Goal: Task Accomplishment & Management: Complete application form

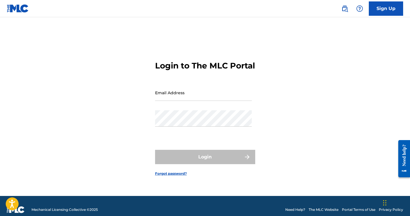
click at [175, 89] on form "Login to The MLC Portal Email Address Password Login Forgot password?" at bounding box center [205, 113] width 100 height 164
click at [171, 101] on input "Email Address" at bounding box center [203, 92] width 97 height 16
click at [175, 101] on input "Email Address" at bounding box center [203, 92] width 97 height 16
type input "[EMAIL_ADDRESS][DOMAIN_NAME]"
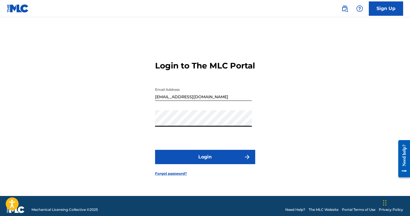
click at [155, 150] on button "Login" at bounding box center [205, 157] width 100 height 14
click at [189, 164] on button "Login" at bounding box center [205, 157] width 100 height 14
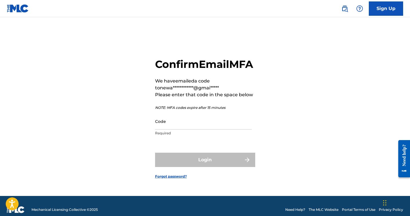
click at [193, 128] on input "Code" at bounding box center [203, 121] width 97 height 16
paste input "544360"
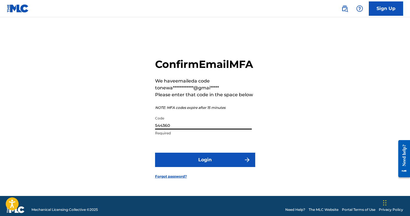
type input "544360"
click at [201, 167] on button "Login" at bounding box center [205, 160] width 100 height 14
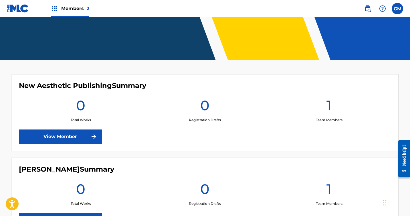
scroll to position [106, 0]
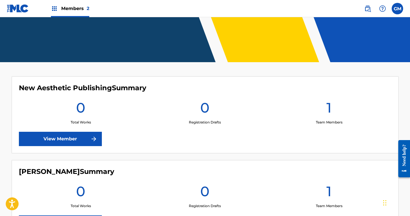
click at [391, 9] on div "GM GM Gabe Munoz newaestheticband@gmail.com Profile Log out" at bounding box center [381, 8] width 45 height 11
click at [400, 9] on label at bounding box center [397, 8] width 11 height 11
click at [397, 9] on input "GM Gabe Munoz newaestheticband@gmail.com Profile Log out" at bounding box center [397, 9] width 0 height 0
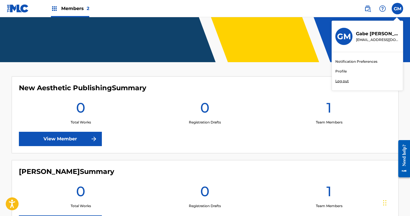
click at [339, 69] on link "Profile" at bounding box center [340, 71] width 11 height 5
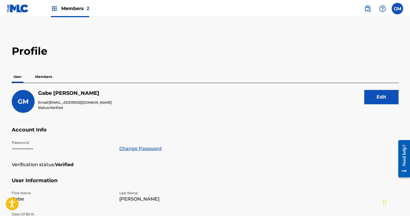
click at [38, 76] on p "Members" at bounding box center [43, 77] width 20 height 12
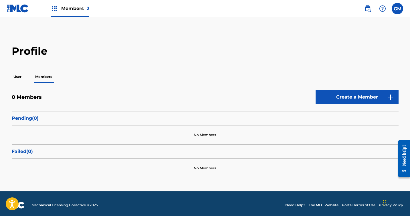
click at [12, 76] on p "User" at bounding box center [17, 77] width 11 height 12
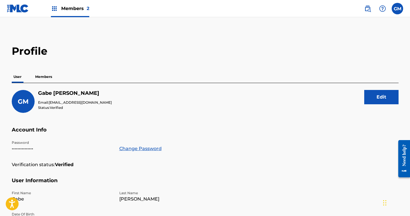
click at [378, 99] on button "Edit" at bounding box center [381, 97] width 34 height 14
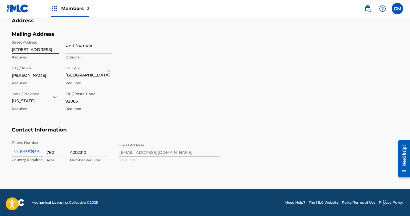
scroll to position [243, 0]
click at [152, 151] on div "Phone Number US, CA +1 Country Required 760 Area 4202310 Number Required Email …" at bounding box center [116, 157] width 208 height 35
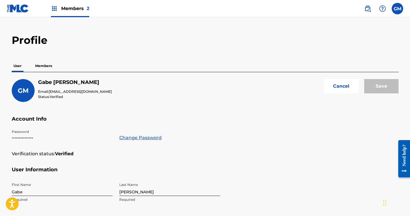
scroll to position [0, 0]
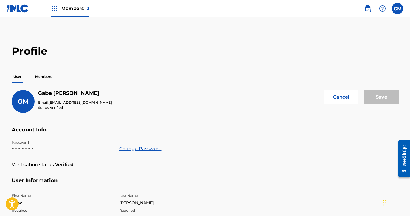
click at [168, 119] on div "GM Gabe Munoz Email: newaestheticband@gmail.com Status: Verified Cancel Save" at bounding box center [205, 108] width 387 height 37
click at [44, 77] on p "Members" at bounding box center [43, 77] width 20 height 12
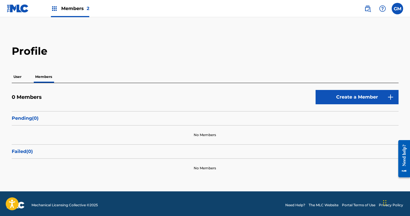
click at [15, 11] on img at bounding box center [18, 8] width 22 height 8
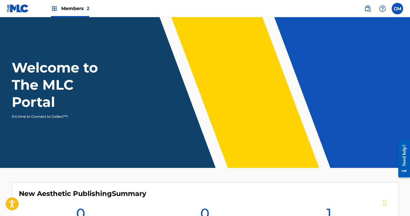
click at [399, 6] on label at bounding box center [397, 8] width 11 height 11
click at [397, 9] on input "GM Gabe Munoz newaestheticband@gmail.com Notification Preferences Profile Log o…" at bounding box center [397, 9] width 0 height 0
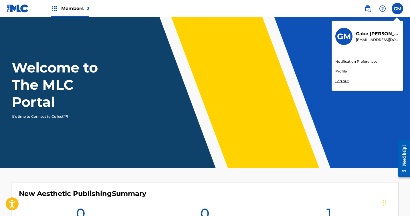
click at [289, 64] on div "Welcome to The MLC Portal It's time to Connect to Collect™!" at bounding box center [205, 89] width 401 height 60
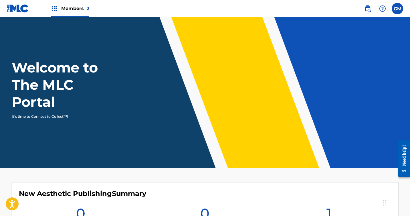
scroll to position [126, 0]
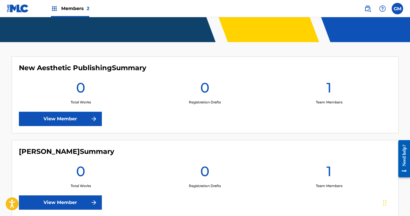
click at [78, 200] on link "View Member" at bounding box center [60, 202] width 83 height 14
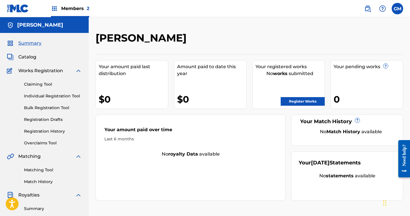
scroll to position [126, 0]
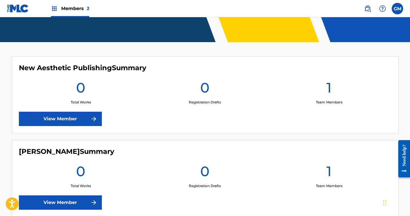
click at [63, 113] on link "View Member" at bounding box center [60, 119] width 83 height 14
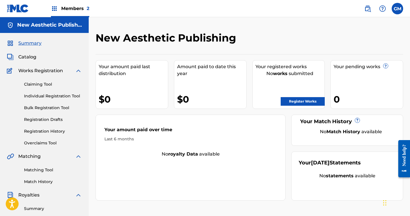
click at [30, 60] on span "Catalog" at bounding box center [27, 57] width 18 height 7
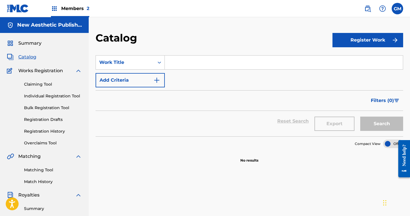
click at [31, 44] on span "Summary" at bounding box center [29, 43] width 23 height 7
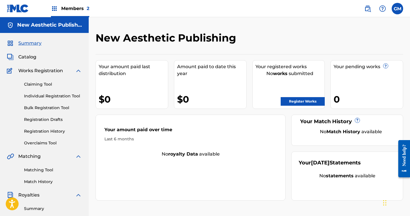
click at [303, 99] on link "Register Works" at bounding box center [303, 101] width 44 height 9
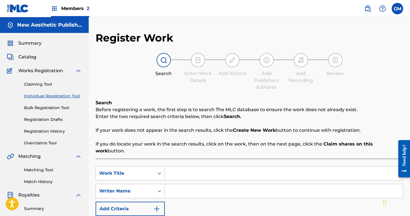
scroll to position [28, 0]
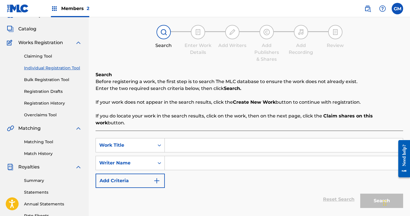
click at [223, 188] on div "Reset Search Search" at bounding box center [250, 199] width 308 height 23
click at [183, 139] on input "Search Form" at bounding box center [284, 145] width 238 height 14
type input "Spork"
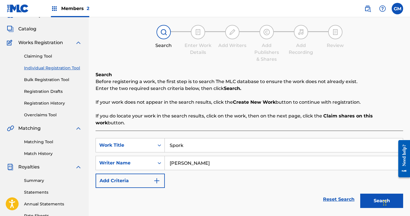
type input "[PERSON_NAME]"
click at [381, 193] on button "Search" at bounding box center [381, 200] width 43 height 14
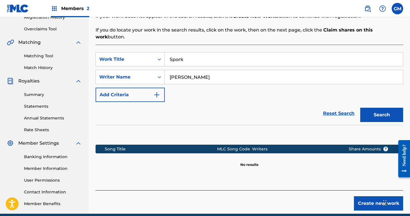
scroll to position [122, 0]
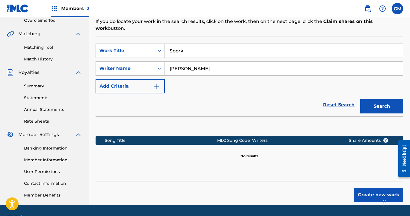
click at [382, 101] on button "Search" at bounding box center [381, 106] width 43 height 14
click at [212, 66] on input "[PERSON_NAME]" at bounding box center [284, 69] width 238 height 14
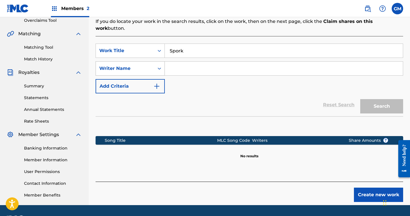
click at [136, 65] on div "Writer Name" at bounding box center [125, 68] width 52 height 7
click at [182, 83] on div "SearchWithCriteriabda1a781-a2ac-4818-b83c-f2f124c9e680 Work Title Spork SearchW…" at bounding box center [250, 68] width 308 height 50
click at [140, 81] on button "Add Criteria" at bounding box center [130, 86] width 69 height 14
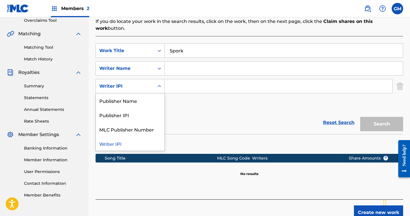
click at [156, 81] on div "Search Form" at bounding box center [159, 86] width 10 height 10
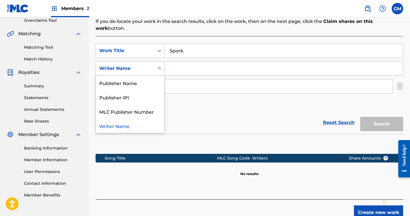
click at [150, 65] on div "Writer Name" at bounding box center [125, 68] width 58 height 11
click at [150, 76] on div "Publisher Name" at bounding box center [130, 83] width 69 height 14
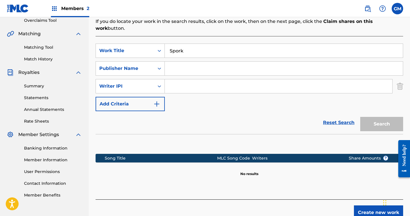
click at [184, 62] on input "Search Form" at bounding box center [284, 69] width 238 height 14
type input "Super Sometimes Publishing"
click at [189, 111] on div "Reset Search Search" at bounding box center [250, 122] width 308 height 23
click at [260, 84] on input "Search Form" at bounding box center [278, 86] width 227 height 14
click at [401, 82] on img "Search Form" at bounding box center [400, 86] width 6 height 14
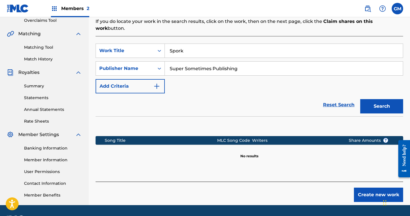
click at [387, 104] on button "Search" at bounding box center [381, 106] width 43 height 14
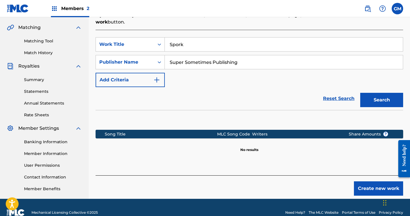
scroll to position [90, 0]
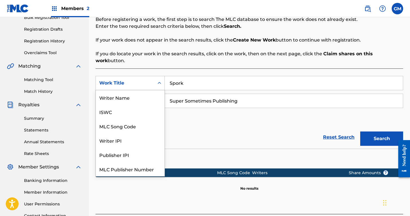
click at [157, 80] on icon "Search Form" at bounding box center [160, 83] width 6 height 6
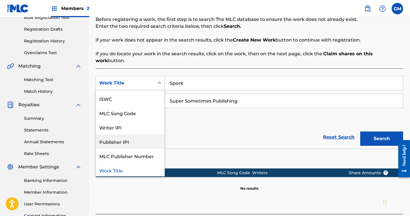
scroll to position [0, 0]
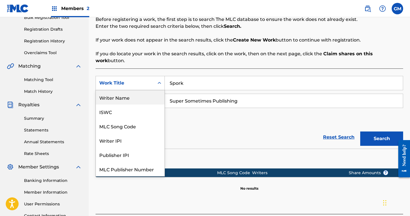
click at [134, 90] on div "Writer Name" at bounding box center [130, 97] width 69 height 14
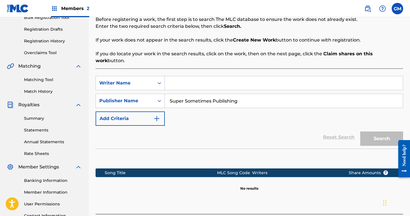
click at [204, 94] on input "Super Sometimes Publishing" at bounding box center [284, 101] width 238 height 14
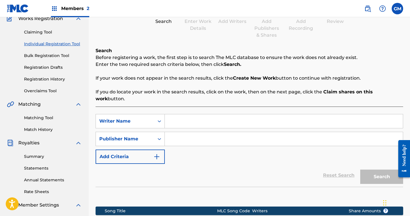
scroll to position [51, 0]
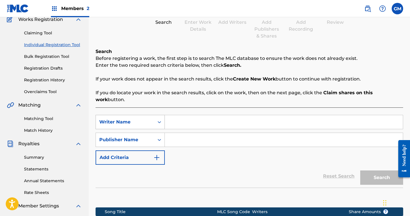
click at [157, 119] on icon "Search Form" at bounding box center [160, 122] width 6 height 6
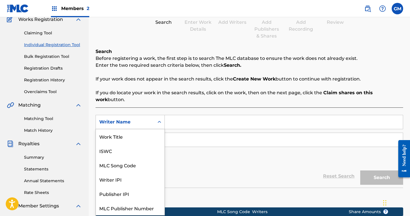
scroll to position [14, 0]
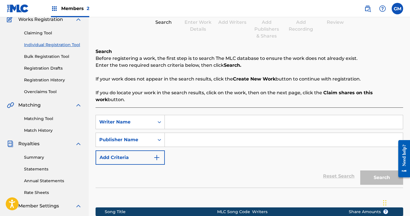
click at [159, 92] on p "If you do locate your work in the search results, click on the work, then on th…" at bounding box center [250, 96] width 308 height 14
click at [39, 126] on div "Matching Tool Match History" at bounding box center [44, 120] width 75 height 25
click at [39, 124] on div "Matching Tool Match History" at bounding box center [44, 120] width 75 height 25
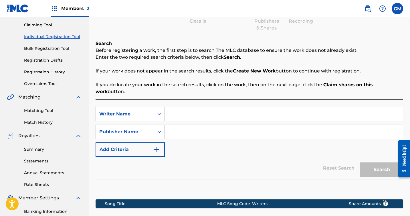
scroll to position [59, 0]
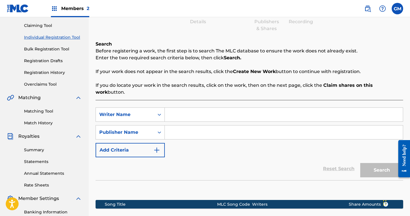
click at [43, 113] on link "Matching Tool" at bounding box center [53, 111] width 58 height 6
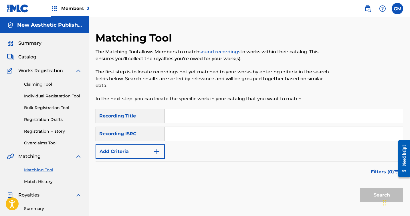
click at [178, 116] on input "Search Form" at bounding box center [284, 116] width 238 height 14
type input "Spork"
click at [192, 134] on input "Search Form" at bounding box center [284, 134] width 238 height 14
click at [202, 136] on input "Search Form" at bounding box center [284, 134] width 238 height 14
paste input "QZMEP2469798"
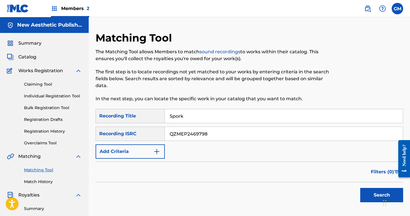
type input "QZMEP2469798"
click at [361, 197] on button "Search" at bounding box center [381, 195] width 43 height 14
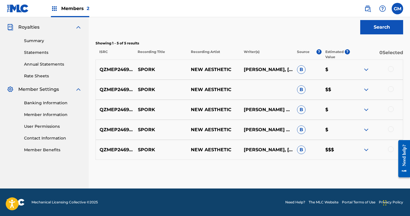
scroll to position [167, 0]
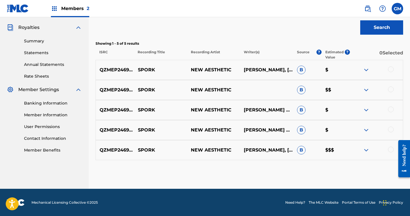
click at [389, 150] on div at bounding box center [391, 150] width 6 height 6
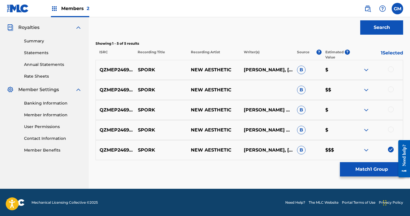
click at [391, 122] on div "QZMEP2469798 SPORK NEW AESTHETIC [PERSON_NAME] GUZMANMATTHEW [PERSON_NAME] B $" at bounding box center [250, 130] width 308 height 20
click at [391, 128] on div at bounding box center [391, 129] width 6 height 6
click at [391, 109] on div at bounding box center [391, 109] width 6 height 6
click at [391, 94] on div "QZMEP2469798 SPORK NEW AESTHETIC B $$" at bounding box center [250, 90] width 308 height 20
click at [390, 88] on div at bounding box center [391, 89] width 6 height 6
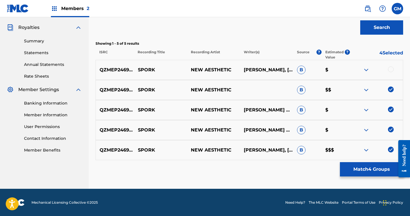
click at [390, 68] on div at bounding box center [391, 69] width 6 height 6
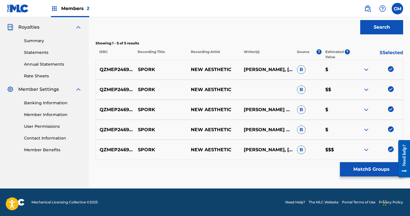
click at [368, 169] on button "Match 5 Groups" at bounding box center [371, 169] width 63 height 14
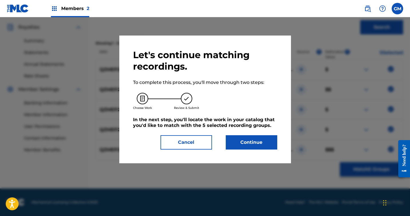
click at [247, 143] on button "Continue" at bounding box center [252, 142] width 52 height 14
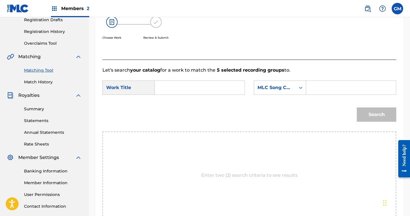
scroll to position [0, 0]
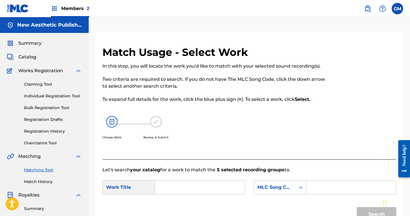
click at [266, 96] on p "To expand full details for the work, click the blue plus sign ( + ). To select …" at bounding box center [215, 99] width 226 height 7
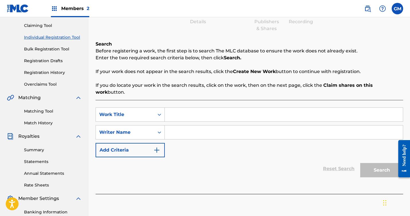
scroll to position [139, 0]
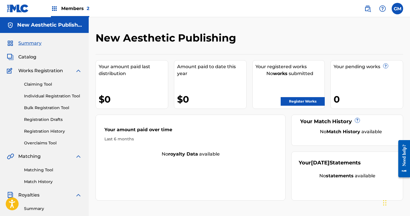
click at [37, 98] on link "Individual Registration Tool" at bounding box center [53, 96] width 58 height 6
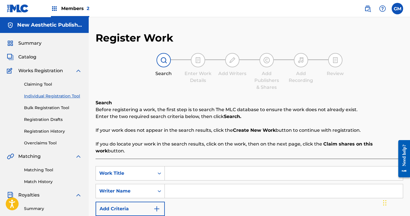
scroll to position [58, 0]
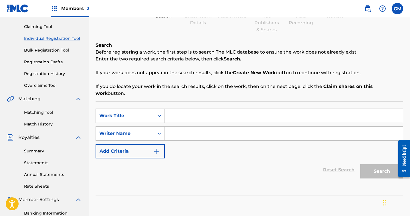
click at [176, 115] on input "Search Form" at bounding box center [284, 116] width 238 height 14
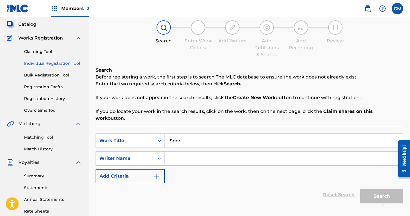
scroll to position [32, 0]
click at [195, 134] on input "Spor" at bounding box center [284, 141] width 238 height 14
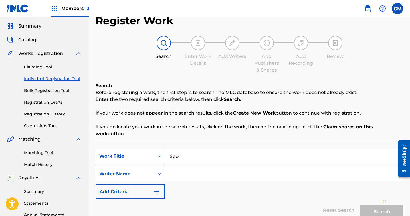
scroll to position [17, 0]
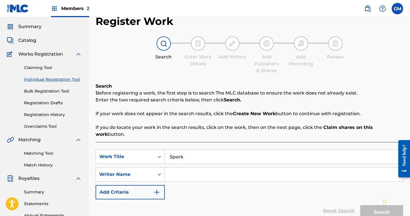
type input "Spork"
click at [140, 171] on div "Writer Name" at bounding box center [125, 174] width 52 height 7
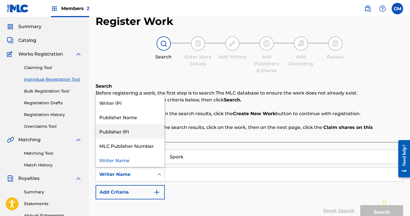
click at [122, 126] on div "Publisher IPI" at bounding box center [130, 131] width 69 height 14
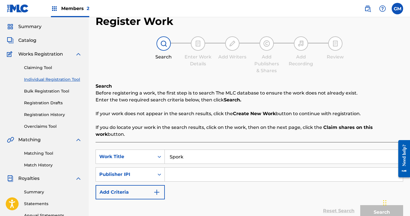
click at [186, 167] on input "Search Form" at bounding box center [284, 174] width 238 height 14
paste input "1308929139"
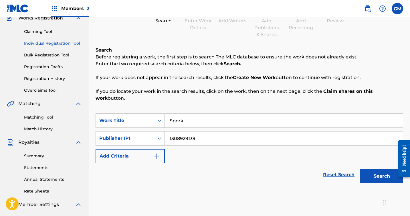
scroll to position [59, 0]
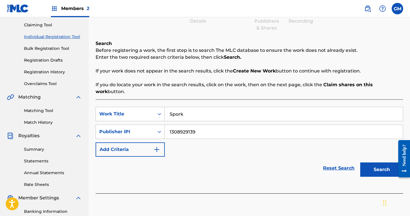
type input "1308929139"
click at [381, 165] on button "Search" at bounding box center [381, 169] width 43 height 14
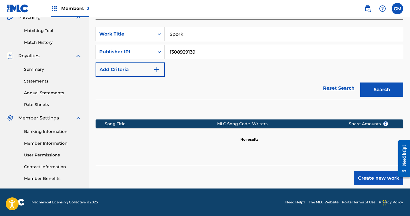
scroll to position [139, 0]
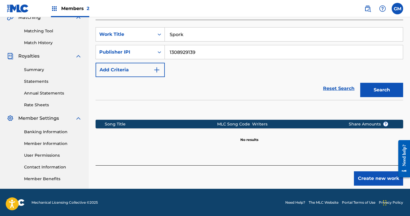
click at [368, 171] on button "Create new work" at bounding box center [378, 178] width 49 height 14
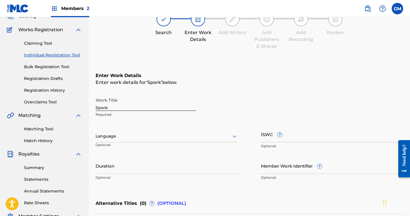
scroll to position [41, 0]
click at [135, 173] on input "Duration" at bounding box center [167, 166] width 143 height 16
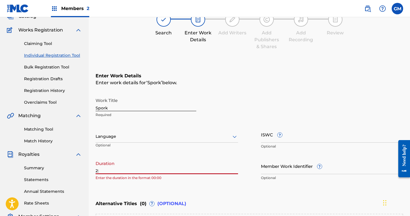
type input "2"
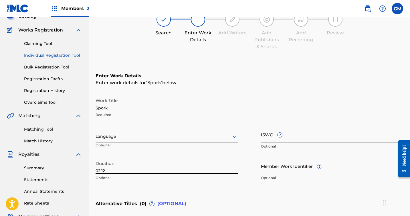
type input "02:12"
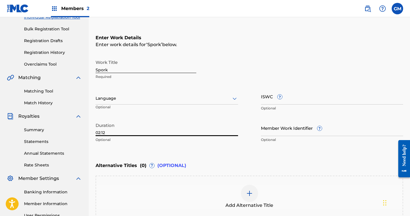
scroll to position [86, 0]
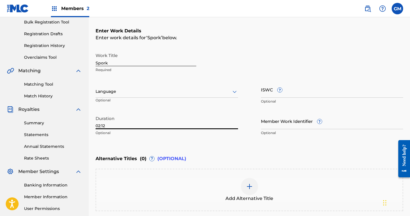
click at [294, 122] on input "Member Work Identifier ?" at bounding box center [332, 121] width 143 height 16
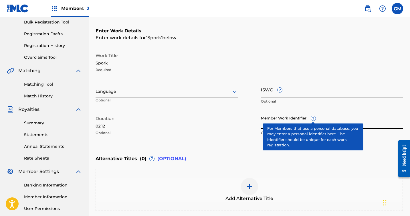
scroll to position [143, 0]
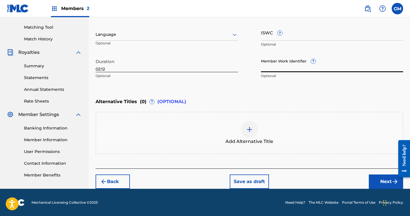
click at [375, 182] on button "Next" at bounding box center [386, 181] width 34 height 14
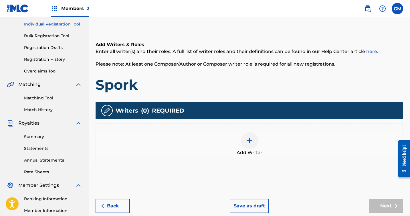
scroll to position [78, 0]
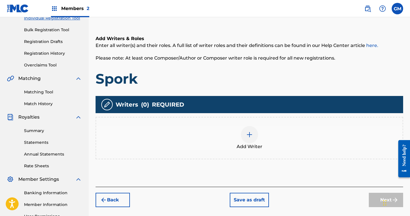
click at [252, 133] on img at bounding box center [249, 134] width 7 height 7
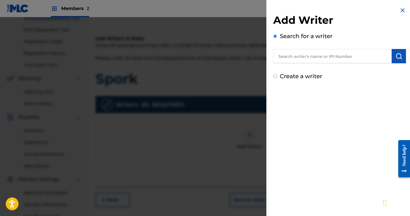
click at [302, 62] on input "text" at bounding box center [332, 56] width 118 height 14
click at [355, 55] on input "text" at bounding box center [332, 56] width 118 height 14
click at [274, 76] on input "Create a writer" at bounding box center [275, 76] width 4 height 4
radio input "false"
radio input "true"
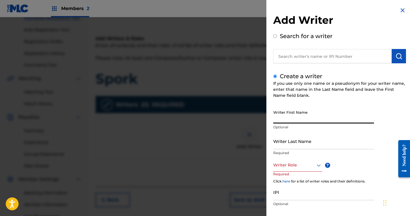
click at [306, 120] on input "Writer First Name" at bounding box center [323, 115] width 101 height 16
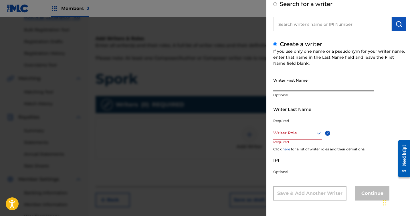
scroll to position [32, 0]
click at [287, 140] on p "Required" at bounding box center [284, 146] width 22 height 13
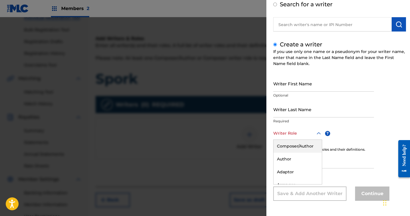
click at [297, 136] on div at bounding box center [297, 133] width 49 height 7
click at [310, 146] on div "Composer/Author" at bounding box center [298, 145] width 48 height 13
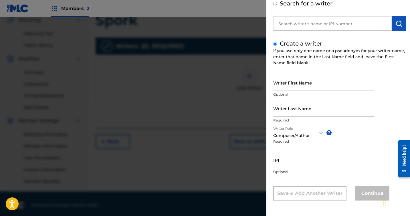
scroll to position [139, 0]
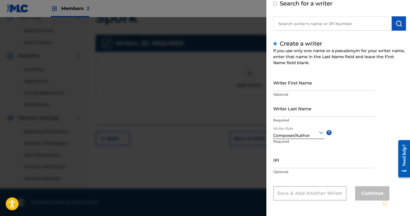
click at [306, 159] on input "IPI" at bounding box center [323, 160] width 101 height 16
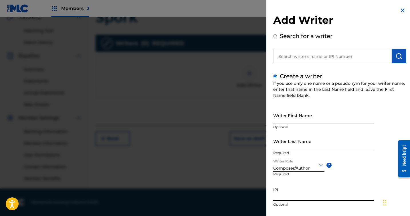
click at [325, 91] on div "If you use only one name or a pseudonym for your writer name, enter that name i…" at bounding box center [339, 89] width 133 height 18
click at [298, 62] on input "text" at bounding box center [332, 56] width 118 height 14
radio input "true"
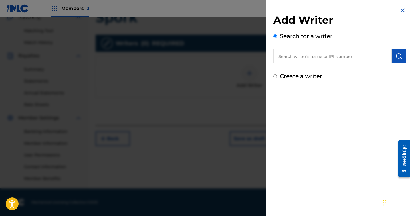
click at [297, 57] on input "text" at bounding box center [332, 56] width 118 height 14
click at [279, 55] on input "text" at bounding box center [332, 56] width 118 height 14
paste input "1284842427"
type input "1284842427"
click at [402, 60] on button "submit" at bounding box center [399, 56] width 14 height 14
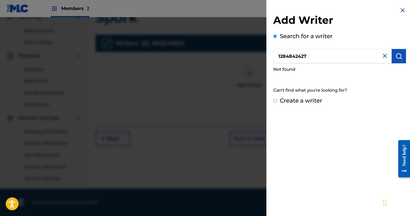
click at [405, 14] on div "Add Writer Search for a writer 1284842427 Not found Can't find what you're look…" at bounding box center [339, 56] width 147 height 112
click at [401, 9] on img at bounding box center [402, 10] width 7 height 7
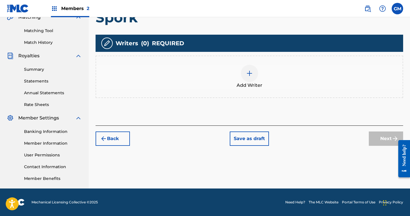
click at [398, 8] on label at bounding box center [397, 8] width 11 height 11
click at [397, 9] on input "GM Gabe Munoz newaestheticband@gmail.com Notification Preferences Profile Log o…" at bounding box center [397, 9] width 0 height 0
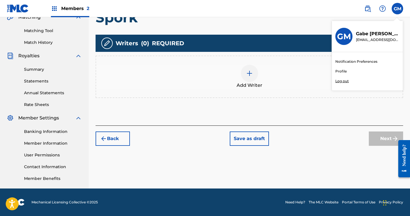
click at [323, 10] on nav "Members 2 GM GM Gabe Munoz newaestheticband@gmail.com Notification Preferences …" at bounding box center [205, 8] width 410 height 17
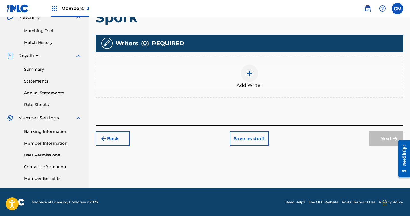
click at [382, 9] on img at bounding box center [382, 8] width 7 height 7
click at [381, 24] on link "Contact us" at bounding box center [382, 24] width 49 height 14
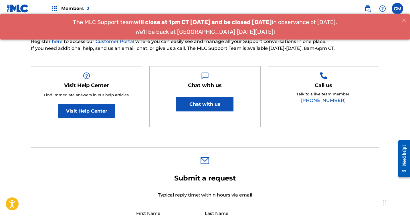
scroll to position [71, 0]
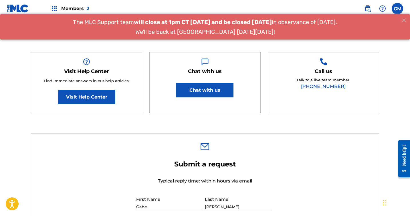
click at [207, 89] on button "Chat with us" at bounding box center [204, 90] width 57 height 14
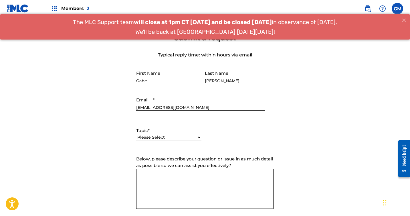
scroll to position [198, 0]
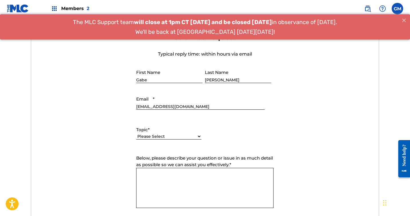
click at [196, 108] on input "[EMAIL_ADDRESS][DOMAIN_NAME]" at bounding box center [200, 101] width 128 height 16
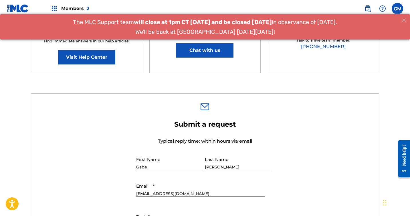
scroll to position [0, 0]
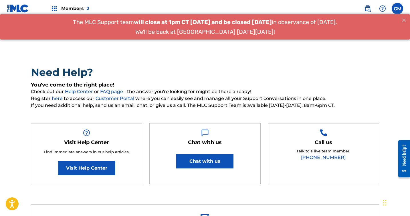
click at [88, 164] on link "Visit Help Center" at bounding box center [86, 168] width 57 height 14
click at [6, 6] on nav "Members 2 GM GM Gabe Munoz newaestheticband@gmail.com Notification Preferences …" at bounding box center [205, 8] width 410 height 17
click at [19, 6] on img at bounding box center [18, 8] width 22 height 8
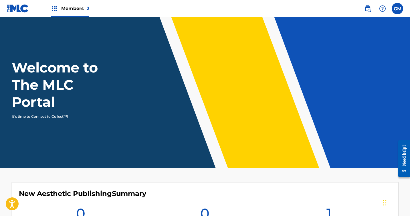
click at [12, 9] on img at bounding box center [18, 8] width 22 height 8
click at [58, 10] on img at bounding box center [54, 8] width 7 height 7
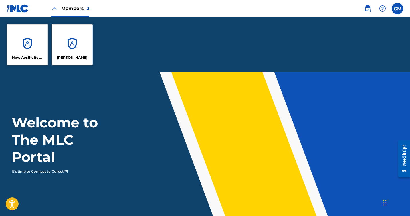
click at [23, 42] on div "New Aesthetic Publishing" at bounding box center [27, 44] width 41 height 41
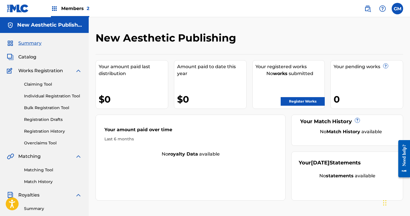
click at [23, 56] on span "Catalog" at bounding box center [27, 57] width 18 height 7
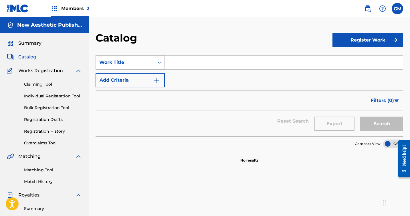
click at [155, 61] on div "Search Form" at bounding box center [159, 62] width 10 height 10
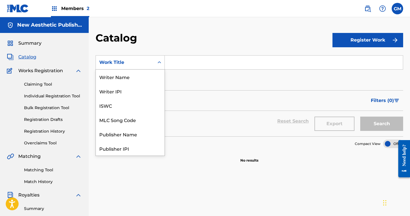
scroll to position [86, 0]
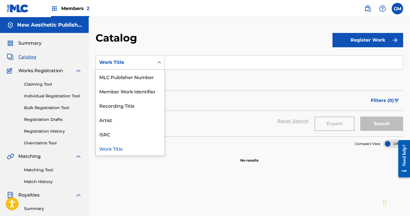
click at [153, 60] on div "Work Title" at bounding box center [125, 62] width 58 height 11
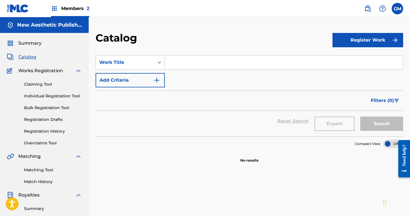
click at [40, 73] on span "Works Registration" at bounding box center [40, 70] width 45 height 7
click at [10, 72] on img at bounding box center [10, 70] width 7 height 7
click at [161, 49] on section "SearchWithCriteria9a279de1-916e-4c49-aae0-accb5f5c327b Work Title Add Criteria …" at bounding box center [250, 92] width 308 height 88
click at [157, 62] on icon "Search Form" at bounding box center [160, 63] width 6 height 6
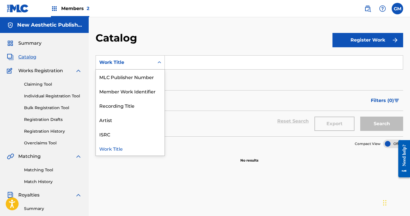
click at [176, 60] on input "Search Form" at bounding box center [284, 63] width 238 height 14
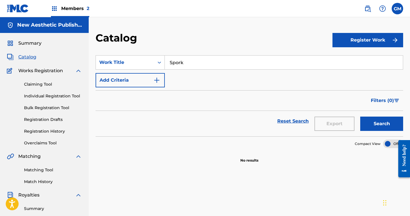
type input "Spork"
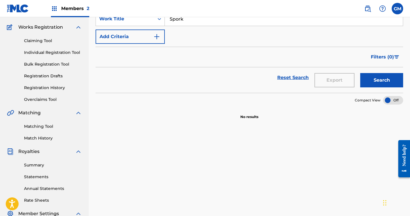
scroll to position [0, 0]
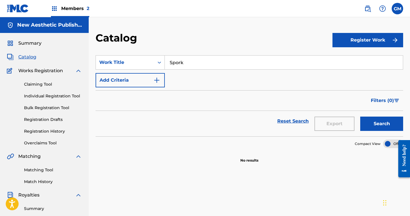
click at [157, 78] on img "Search Form" at bounding box center [156, 80] width 7 height 7
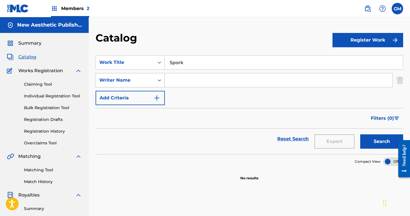
click at [158, 78] on icon "Search Form" at bounding box center [160, 80] width 6 height 6
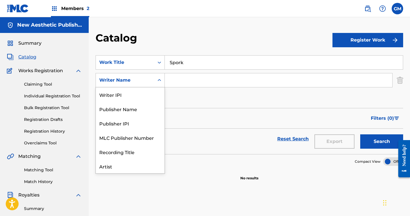
scroll to position [29, 0]
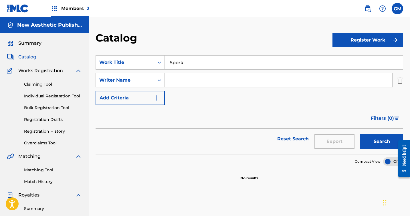
click at [197, 120] on div "Filters ( 0 )" at bounding box center [250, 118] width 308 height 21
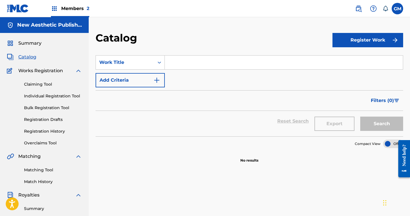
click at [197, 63] on input "Search Form" at bounding box center [284, 63] width 238 height 14
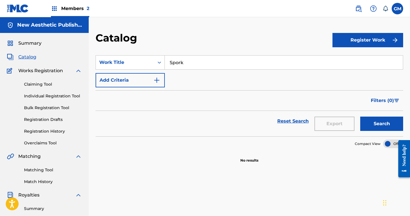
type input "Spork"
click at [376, 125] on button "Search" at bounding box center [381, 123] width 43 height 14
click at [387, 40] on button "Register Work" at bounding box center [368, 40] width 71 height 14
click at [352, 60] on link "Individual" at bounding box center [368, 59] width 71 height 14
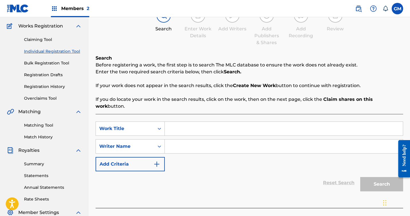
scroll to position [52, 0]
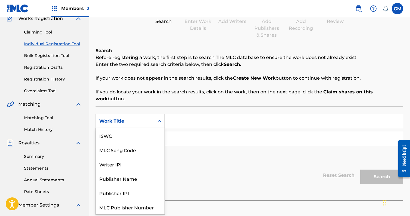
click at [146, 118] on div "Work Title" at bounding box center [125, 121] width 52 height 7
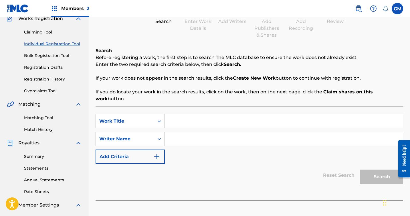
click at [125, 72] on div "Search Before registering a work, the first step is to search The MLC database …" at bounding box center [250, 74] width 308 height 55
click at [186, 114] on input "Search Form" at bounding box center [284, 121] width 238 height 14
type input "Spork"
click at [141, 135] on div "Writer Name" at bounding box center [125, 138] width 52 height 7
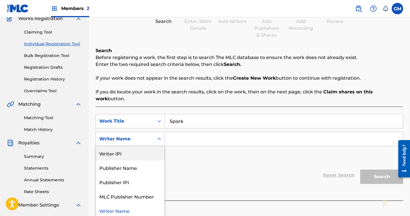
click at [136, 151] on div "Writer IPI" at bounding box center [130, 153] width 69 height 14
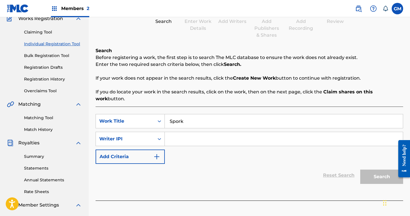
click at [181, 137] on input "Search Form" at bounding box center [284, 139] width 238 height 14
paste input "1284842427"
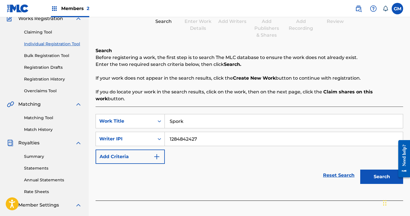
type input "1284842427"
click at [377, 173] on button "Search" at bounding box center [381, 176] width 43 height 14
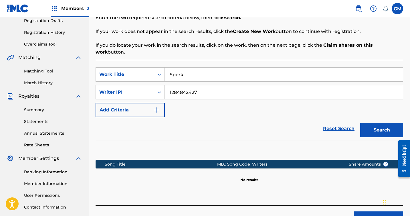
scroll to position [139, 0]
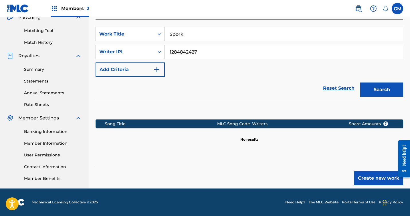
click at [368, 172] on button "Create new work" at bounding box center [378, 178] width 49 height 14
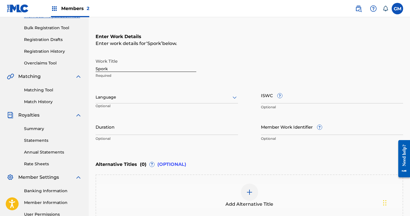
scroll to position [65, 0]
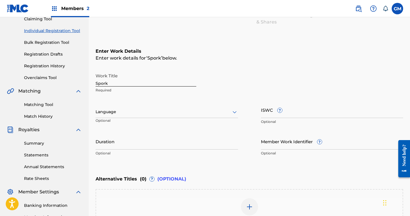
click at [246, 81] on div "Work Title Spork Required" at bounding box center [250, 83] width 308 height 26
click at [163, 141] on input "Duration" at bounding box center [167, 141] width 143 height 16
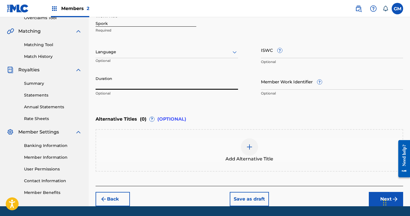
scroll to position [143, 0]
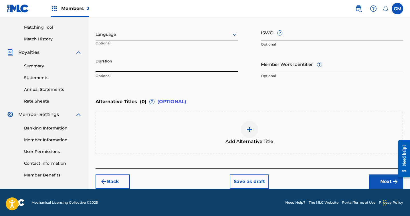
click at [384, 181] on button "Next" at bounding box center [386, 181] width 34 height 14
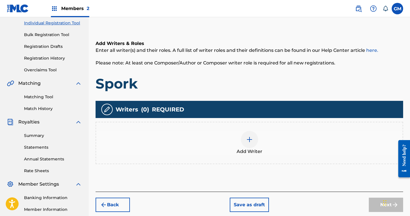
scroll to position [82, 0]
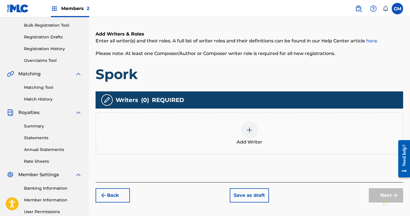
click at [250, 130] on img at bounding box center [249, 129] width 7 height 7
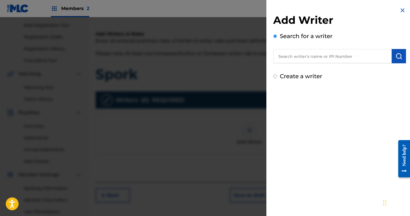
click at [274, 77] on input "Create a writer" at bounding box center [275, 76] width 4 height 4
radio input "false"
radio input "true"
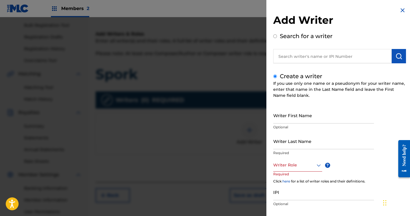
click at [283, 63] on input "text" at bounding box center [332, 56] width 118 height 14
radio input "true"
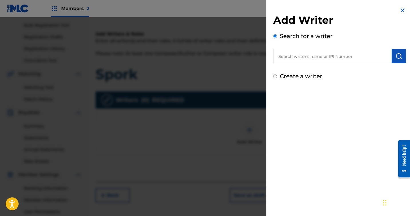
paste input "1284842427"
type input "1284842427"
click at [395, 58] on img "submit" at bounding box center [398, 56] width 7 height 7
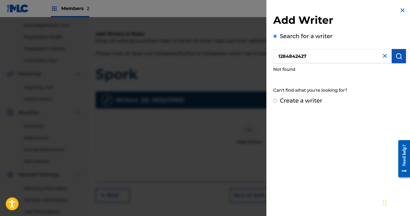
click at [278, 101] on div "Create a writer" at bounding box center [339, 100] width 133 height 9
click at [276, 101] on input "Create a writer" at bounding box center [275, 101] width 4 height 4
radio input "false"
radio input "true"
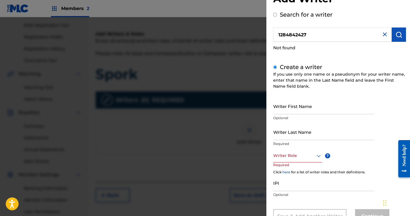
scroll to position [23, 0]
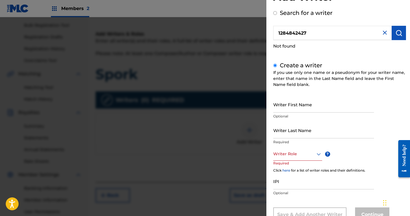
click at [293, 104] on input "Writer First Name" at bounding box center [323, 104] width 101 height 16
click at [279, 131] on input "Writer Last Name" at bounding box center [323, 130] width 101 height 16
click at [283, 112] on input "Writer First Name" at bounding box center [323, 104] width 101 height 16
type input "[PERSON_NAME]"
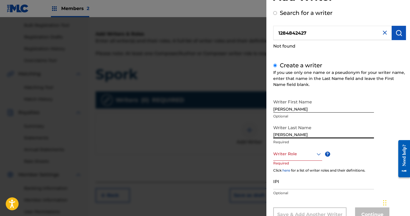
type input "[PERSON_NAME]"
click at [307, 155] on div at bounding box center [297, 153] width 49 height 7
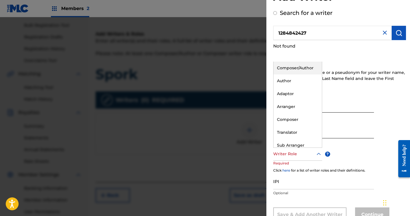
click at [297, 70] on div "Composer/Author" at bounding box center [298, 68] width 48 height 13
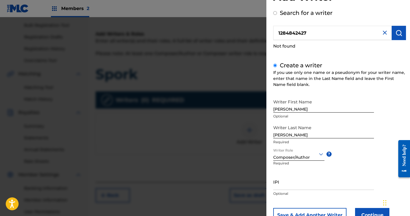
scroll to position [45, 0]
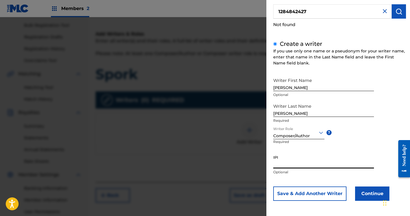
click at [293, 162] on input "IPI" at bounding box center [323, 160] width 101 height 16
paste input "1284842427"
type input "1284842427"
click at [373, 194] on button "Continue" at bounding box center [372, 193] width 34 height 14
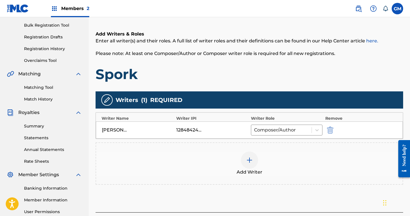
click at [249, 159] on img at bounding box center [249, 160] width 7 height 7
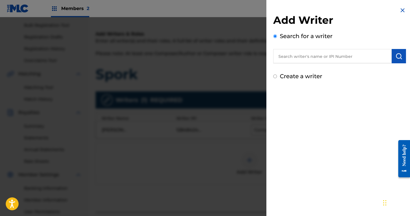
click at [272, 78] on div "Add Writer Search for a writer Create a writer" at bounding box center [339, 43] width 147 height 87
click at [275, 76] on input "Create a writer" at bounding box center [275, 76] width 4 height 4
radio input "false"
radio input "true"
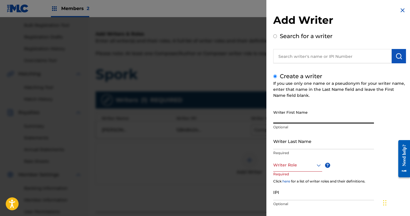
click at [305, 116] on input "Writer First Name" at bounding box center [323, 115] width 101 height 16
type input "[PERSON_NAME]"
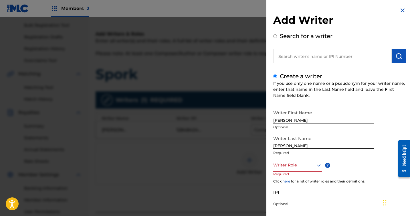
type input "[PERSON_NAME]"
click at [308, 165] on div "option , selected. Select is focused ,type to refine list, press Down to open t…" at bounding box center [297, 165] width 49 height 13
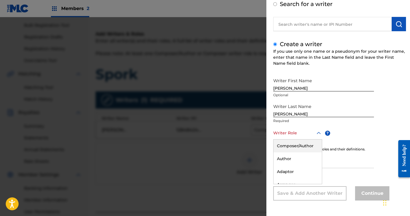
click at [300, 144] on div "Composer/Author" at bounding box center [298, 145] width 48 height 13
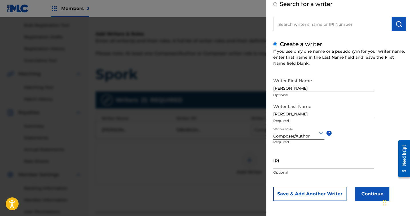
click at [291, 160] on input "IPI" at bounding box center [323, 160] width 101 height 16
paste input "1274625541"
type input "1274625541"
click at [312, 188] on button "Save & Add Another Writer" at bounding box center [309, 194] width 73 height 14
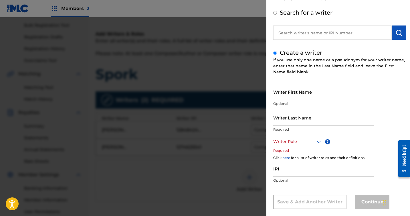
scroll to position [21, 0]
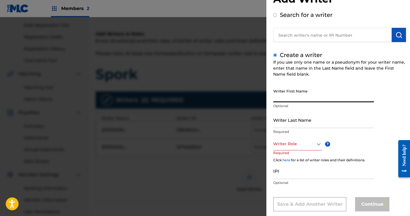
click at [294, 95] on input "Writer First Name" at bounding box center [323, 94] width 101 height 16
type input "[PERSON_NAME]"
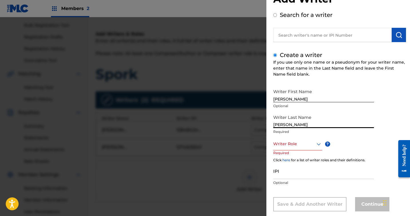
type input "[PERSON_NAME]"
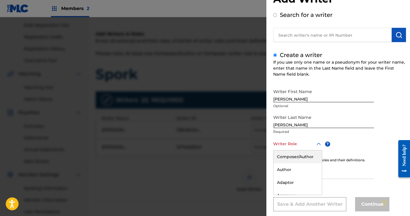
click at [301, 143] on div "Composer/Author, 1 of 8. 8 results available. Use Up and Down to choose options…" at bounding box center [297, 143] width 49 height 13
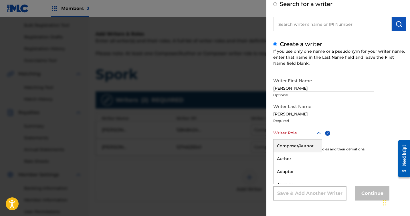
click at [299, 144] on div "Composer/Author" at bounding box center [298, 145] width 48 height 13
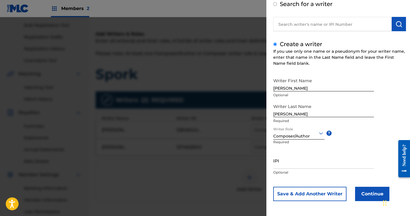
click at [300, 166] on input "IPI" at bounding box center [323, 160] width 101 height 16
paste input "1272428946"
type input "1272428946"
click at [376, 196] on button "Continue" at bounding box center [372, 194] width 34 height 14
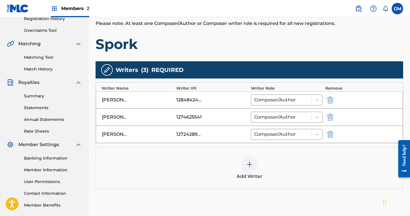
scroll to position [161, 0]
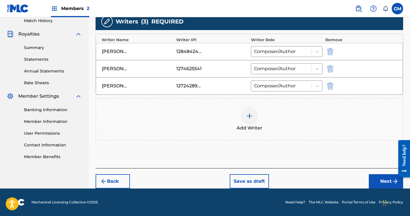
click at [380, 182] on button "Next" at bounding box center [386, 181] width 34 height 14
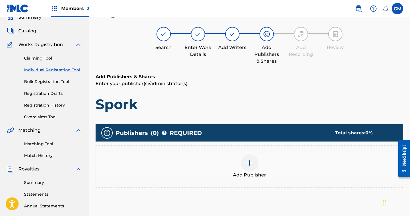
scroll to position [26, 0]
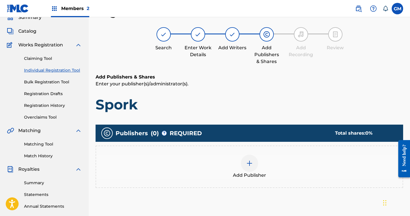
click at [248, 163] on img at bounding box center [249, 163] width 7 height 7
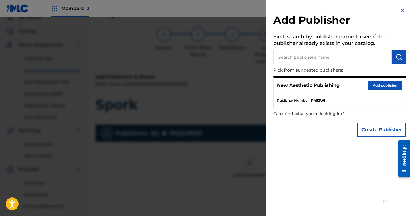
click at [381, 134] on button "Create Publisher" at bounding box center [381, 129] width 49 height 14
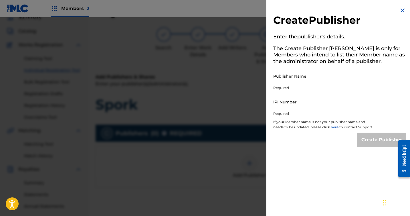
click at [293, 78] on input "Publisher Name" at bounding box center [321, 76] width 97 height 16
type input "Super Sometimes Publishing"
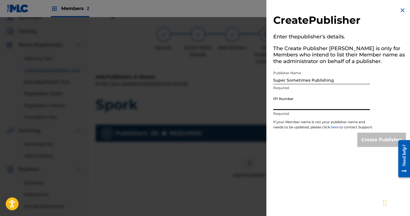
click at [300, 106] on input "IPI Number" at bounding box center [321, 102] width 97 height 16
click at [345, 60] on h5 "The Create Publisher [PERSON_NAME] is only for Members who intend to list their…" at bounding box center [339, 55] width 133 height 25
click at [344, 60] on h5 "The Create Publisher [PERSON_NAME] is only for Members who intend to list their…" at bounding box center [339, 55] width 133 height 25
click at [298, 95] on input "IPI Number" at bounding box center [321, 102] width 97 height 16
paste input "1308929139"
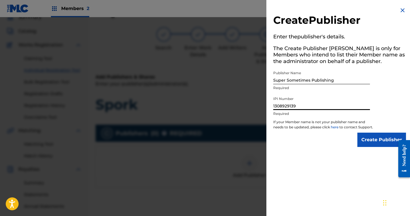
type input "1308929139"
click at [372, 145] on input "Create Publisher" at bounding box center [381, 139] width 49 height 14
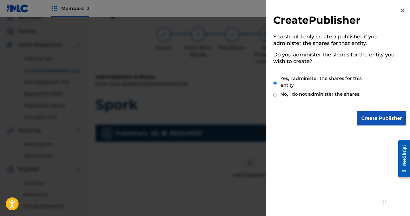
click at [373, 121] on input "Create Publisher" at bounding box center [381, 118] width 49 height 14
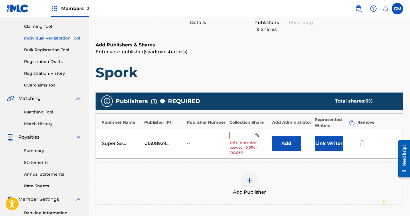
scroll to position [57, 0]
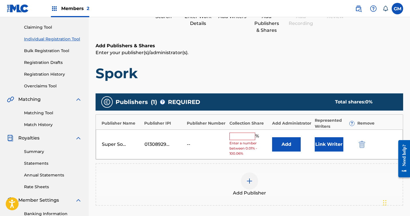
click at [244, 138] on input "text" at bounding box center [242, 135] width 26 height 7
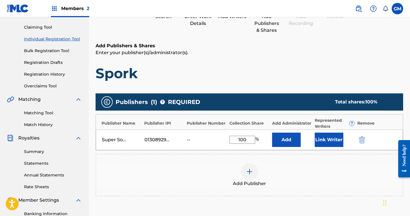
type input "100"
click at [314, 173] on div "Add Publisher" at bounding box center [249, 175] width 306 height 24
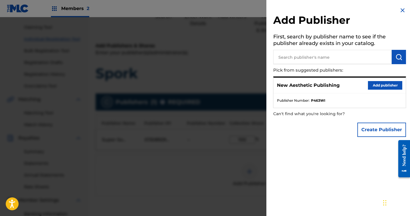
click at [328, 58] on input "text" at bounding box center [332, 57] width 118 height 14
type input "super sometimes"
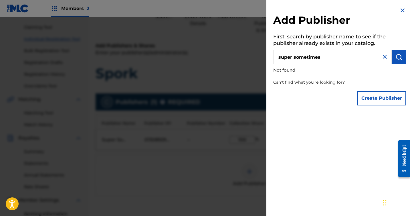
click at [401, 8] on img at bounding box center [402, 10] width 7 height 7
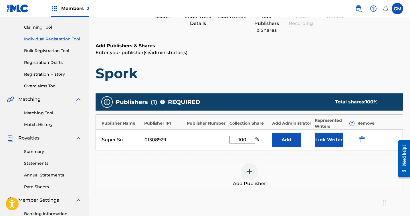
click at [305, 175] on div "Add Publisher" at bounding box center [249, 175] width 306 height 24
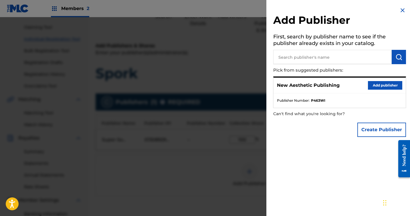
click at [403, 10] on img at bounding box center [402, 10] width 7 height 7
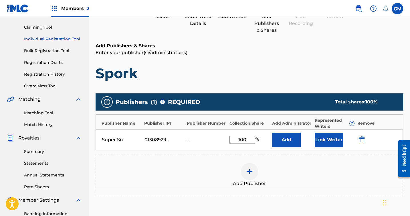
click at [293, 141] on button "Add" at bounding box center [286, 139] width 29 height 14
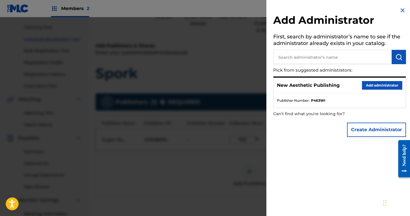
click at [373, 82] on button "Add administrator" at bounding box center [382, 85] width 40 height 9
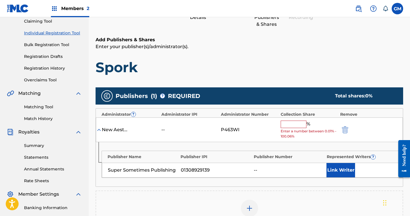
scroll to position [61, 0]
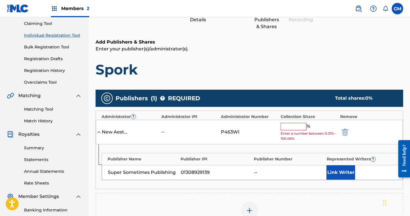
click at [346, 132] on img "submit" at bounding box center [345, 131] width 6 height 7
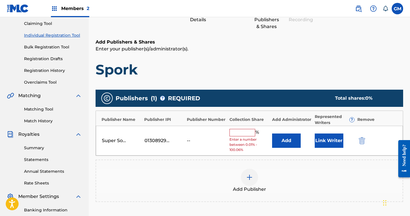
click at [333, 136] on button "Link Writer" at bounding box center [329, 140] width 29 height 14
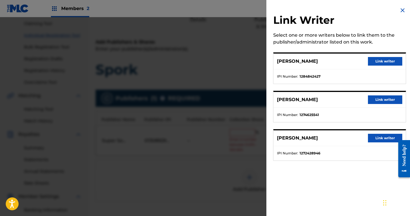
click at [379, 58] on button "Link writer" at bounding box center [385, 61] width 34 height 9
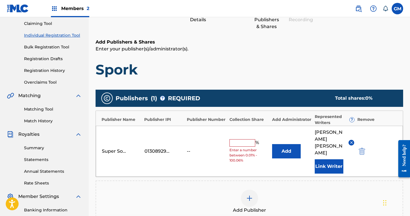
click at [333, 159] on button "Link Writer" at bounding box center [329, 166] width 29 height 14
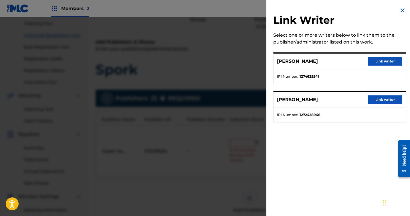
click at [382, 98] on button "Link writer" at bounding box center [385, 99] width 34 height 9
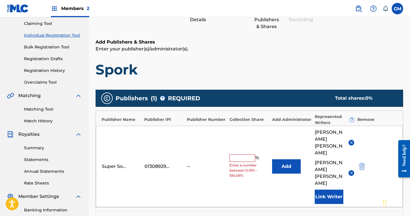
click at [327, 189] on button "Link Writer" at bounding box center [329, 196] width 29 height 14
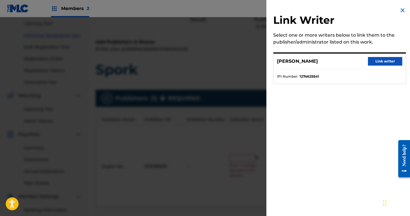
click at [378, 58] on button "Link writer" at bounding box center [385, 61] width 34 height 9
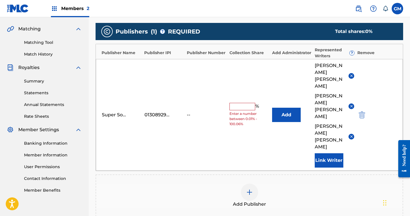
scroll to position [126, 0]
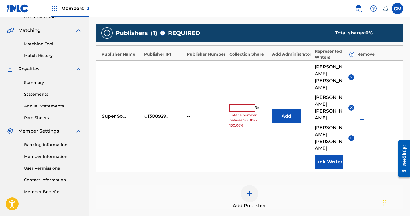
click at [249, 104] on input "text" at bounding box center [242, 107] width 26 height 7
type input "100"
click at [397, 94] on div "Super Sometimes Publishing 01308929139 -- 100 % Add [PERSON_NAME] [PERSON_NAME]…" at bounding box center [249, 116] width 307 height 112
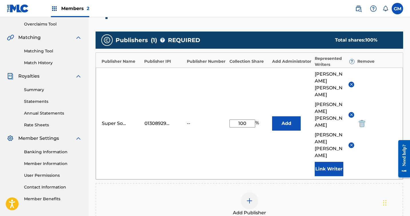
scroll to position [41, 0]
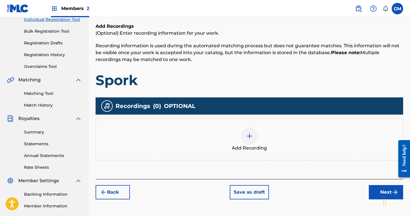
scroll to position [82, 0]
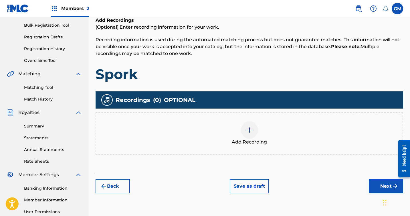
click at [252, 133] on img at bounding box center [249, 129] width 7 height 7
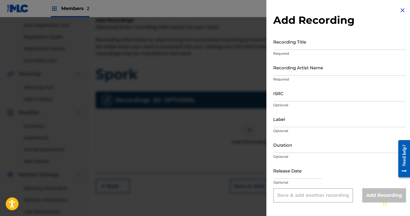
click at [295, 46] on input "Recording Title" at bounding box center [339, 41] width 133 height 16
type input "Spork"
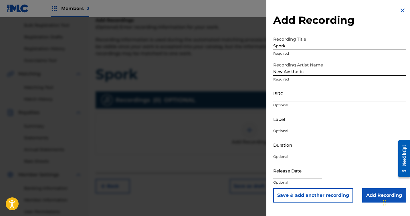
type input "New Aesthetic"
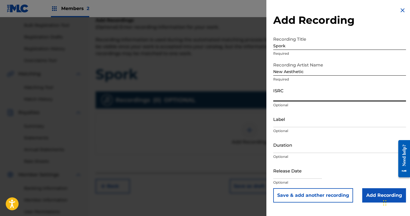
paste input "QZMEP2469798"
type input "QZMEP2469798"
click at [298, 123] on input "Label" at bounding box center [339, 119] width 133 height 16
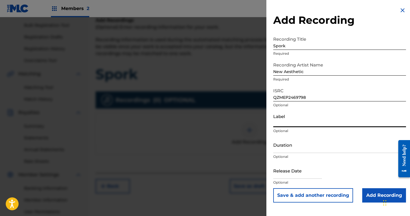
click at [298, 143] on input "Duration" at bounding box center [339, 144] width 133 height 16
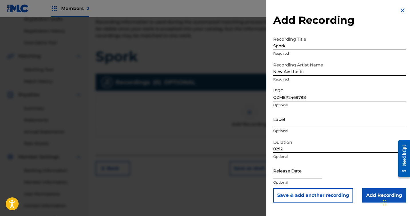
scroll to position [103, 0]
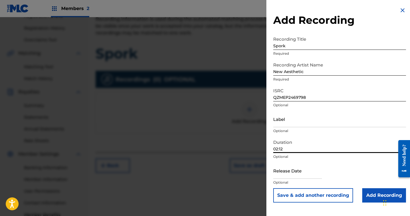
type input "02:12"
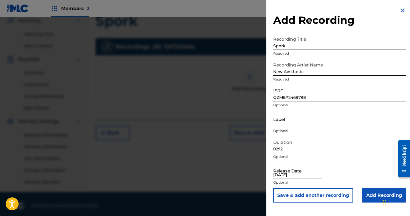
scroll to position [135, 0]
type input "[DATE]"
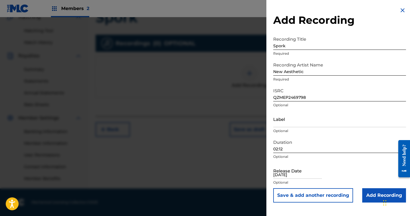
click at [374, 193] on input "Add Recording" at bounding box center [384, 195] width 44 height 14
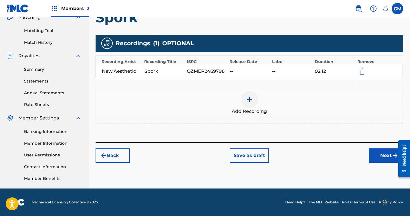
click at [243, 76] on div "New Aesthetic Spork QZMEP2469798 -- -- 02:12" at bounding box center [249, 71] width 307 height 13
click at [222, 70] on div "QZMEP2469798" at bounding box center [207, 71] width 40 height 7
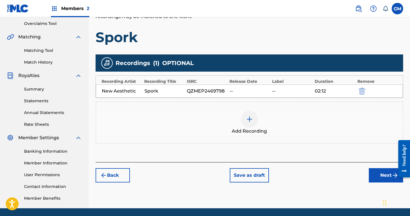
scroll to position [118, 0]
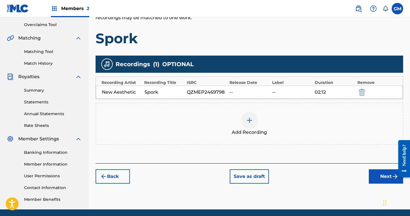
click at [292, 93] on div "--" at bounding box center [292, 92] width 40 height 7
click at [389, 177] on button "Next" at bounding box center [386, 176] width 34 height 14
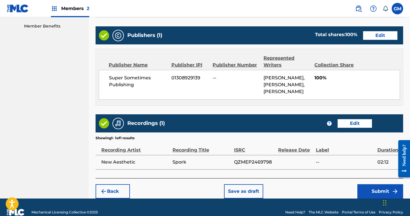
scroll to position [300, 0]
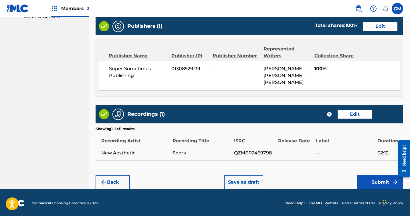
click at [369, 179] on button "Submit" at bounding box center [380, 182] width 46 height 14
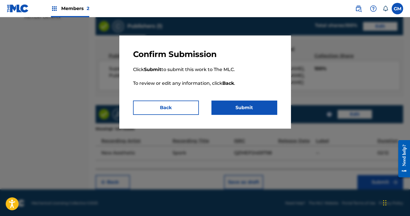
click at [186, 108] on button "Back" at bounding box center [166, 107] width 66 height 14
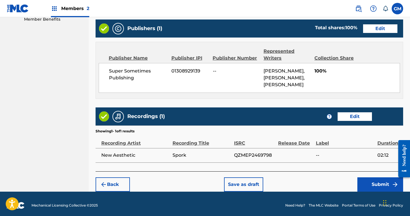
scroll to position [251, 0]
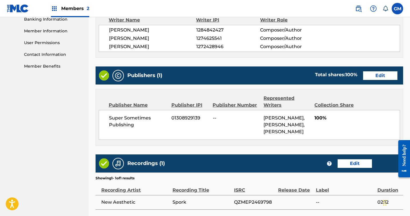
click at [353, 161] on button "Edit" at bounding box center [355, 163] width 34 height 9
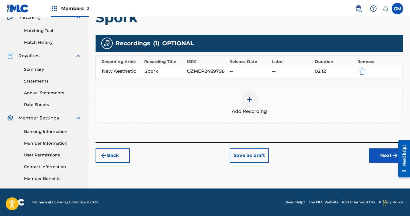
click at [239, 68] on div "--" at bounding box center [249, 71] width 40 height 7
click at [225, 72] on div "QZMEP2469798" at bounding box center [207, 71] width 40 height 7
click at [245, 70] on div "--" at bounding box center [249, 71] width 40 height 7
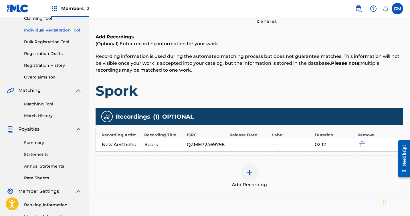
scroll to position [65, 0]
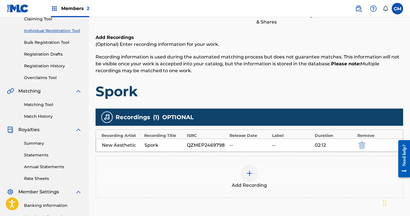
click at [200, 144] on div "QZMEP2469798" at bounding box center [207, 145] width 40 height 7
copy div "QZMEP2469798"
click at [251, 172] on img at bounding box center [249, 173] width 7 height 7
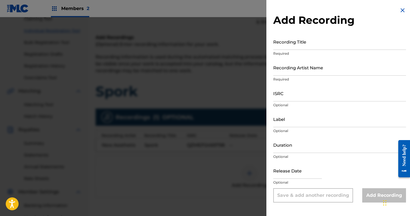
click at [298, 44] on input "Recording Title" at bounding box center [339, 41] width 133 height 16
type input "Spork"
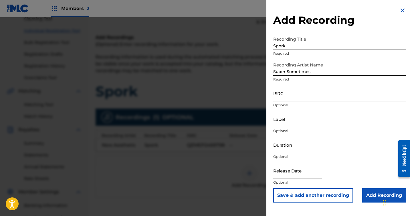
type input "Super Sometimes"
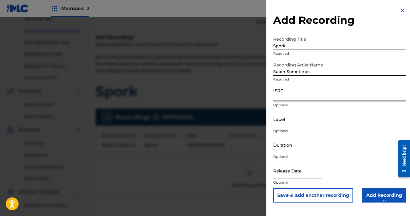
paste input "QZMEP2469798"
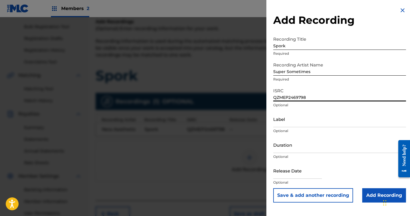
scroll to position [84, 0]
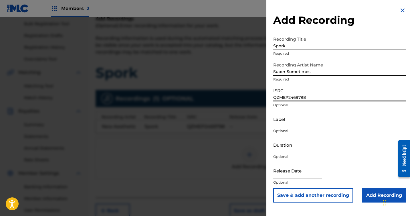
type input "QZMEP2469798"
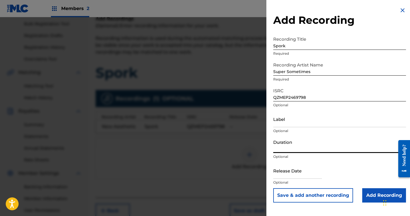
click at [309, 145] on input "Duration" at bounding box center [339, 144] width 133 height 16
type input "02:12"
select select "7"
select select "2025"
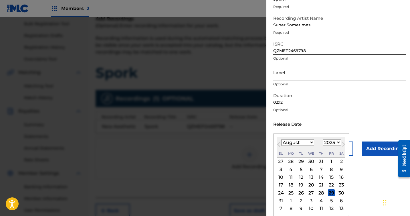
click at [279, 143] on span "Previous Month" at bounding box center [279, 145] width 0 height 9
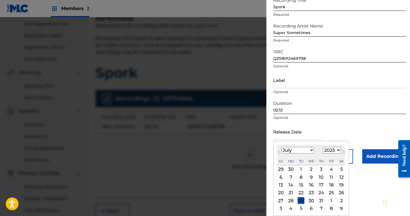
click at [292, 150] on select "January February March April May June July August September October November De…" at bounding box center [297, 150] width 33 height 7
select select "5"
click at [338, 150] on select "1899 1900 1901 1902 1903 1904 1905 1906 1907 1908 1909 1910 1911 1912 1913 1914…" at bounding box center [332, 150] width 18 height 7
select select "2024"
click at [311, 191] on div "19" at bounding box center [311, 192] width 7 height 7
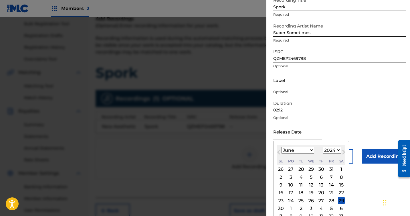
type input "[DATE]"
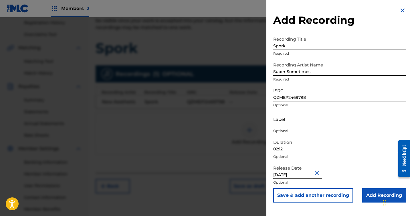
scroll to position [112, 0]
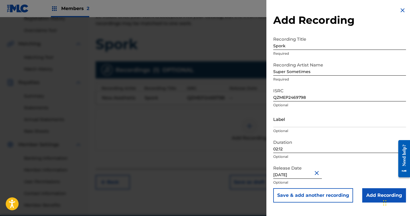
click at [369, 193] on input "Add Recording" at bounding box center [384, 195] width 44 height 14
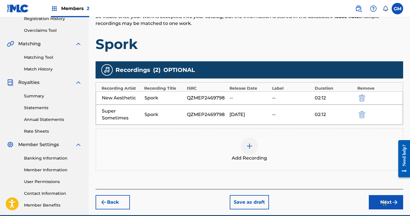
click at [220, 98] on div "QZMEP2469798" at bounding box center [207, 97] width 40 height 7
click at [172, 102] on div "New Aesthetic Spork QZMEP2469798 -- -- 02:12" at bounding box center [249, 97] width 307 height 13
click at [364, 97] on img "submit" at bounding box center [362, 97] width 6 height 7
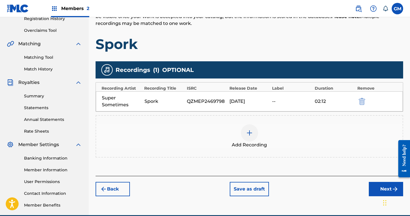
click at [249, 132] on img at bounding box center [249, 132] width 7 height 7
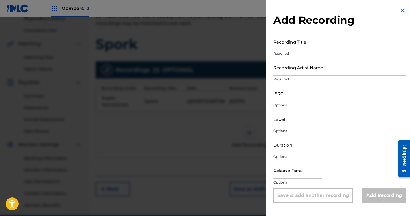
click at [297, 40] on input "Recording Title" at bounding box center [339, 41] width 133 height 16
type input "Spork"
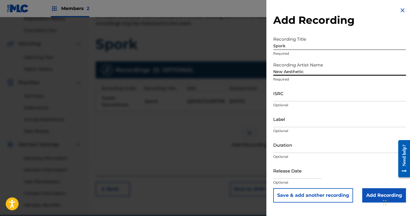
type input "New Aesthetic"
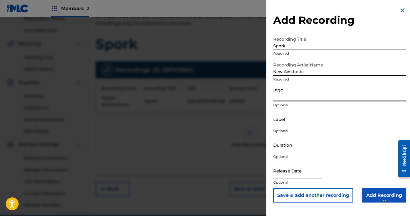
paste input "QZMEP2469798"
type input "QZMEP2469798"
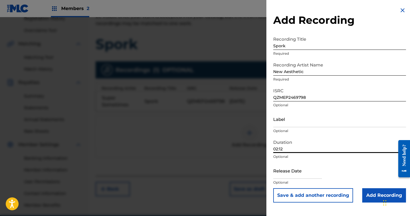
type input "02:12"
select select "7"
select select "2025"
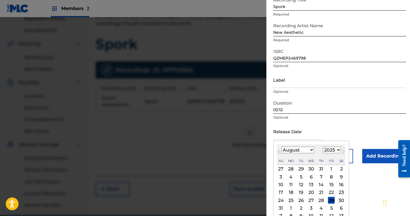
scroll to position [47, 0]
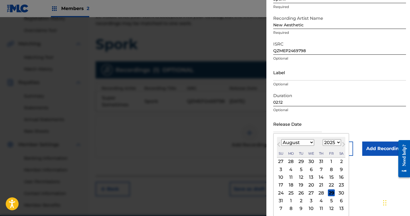
click at [307, 142] on select "January February March April May June July August September October November De…" at bounding box center [297, 142] width 33 height 7
select select "5"
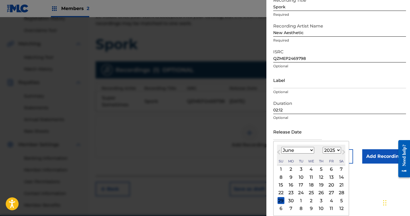
scroll to position [39, 0]
click at [320, 185] on div "19" at bounding box center [321, 184] width 7 height 7
type input "[DATE]"
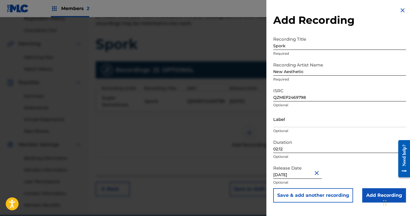
scroll to position [0, 0]
select select "5"
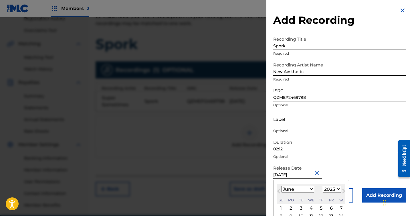
click at [333, 189] on select "1899 1900 1901 1902 1903 1904 1905 1906 1907 1908 1909 1910 1911 1912 1913 1914…" at bounding box center [332, 189] width 18 height 7
select select "2024"
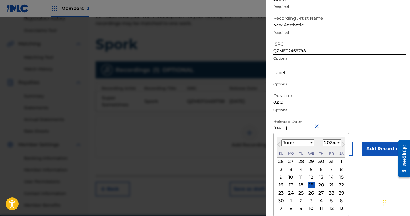
scroll to position [139, 0]
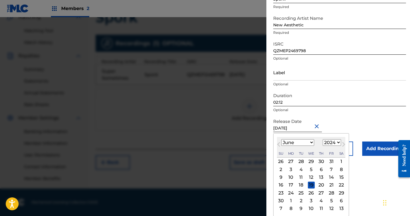
click at [311, 183] on div "19" at bounding box center [311, 184] width 7 height 7
type input "[DATE]"
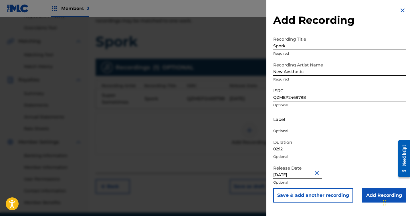
scroll to position [112, 0]
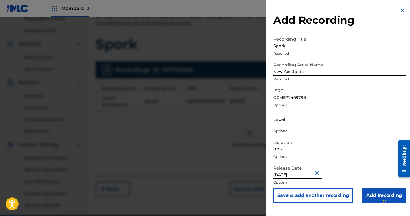
click at [372, 193] on input "Add Recording" at bounding box center [384, 195] width 44 height 14
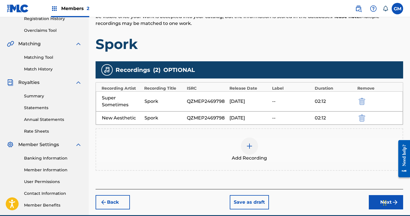
click at [361, 100] on img "submit" at bounding box center [362, 101] width 6 height 7
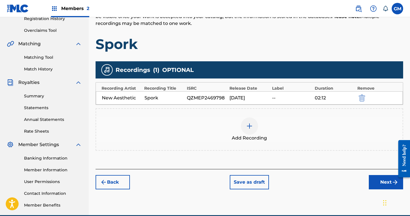
click at [250, 124] on img at bounding box center [249, 125] width 7 height 7
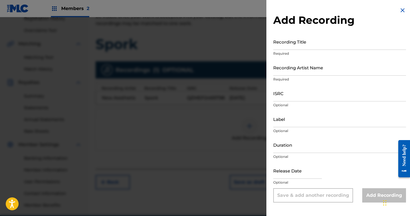
click at [291, 45] on input "Recording Title" at bounding box center [339, 41] width 133 height 16
type input "Spork"
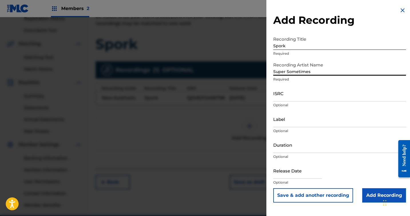
type input "Super Sometimes"
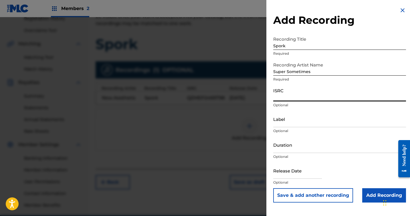
paste input "QZMEP2469798"
type input "QZMEP2469798"
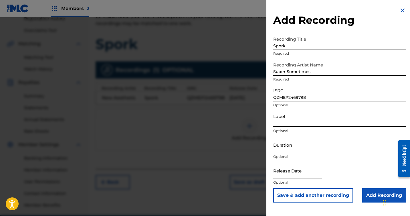
click at [287, 125] on input "Label" at bounding box center [339, 119] width 133 height 16
type input "Pure Noise Records"
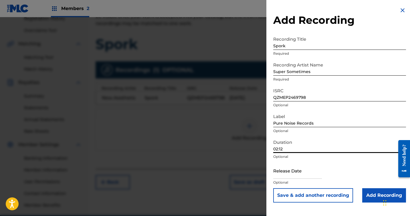
type input "02:12"
select select "7"
select select "2025"
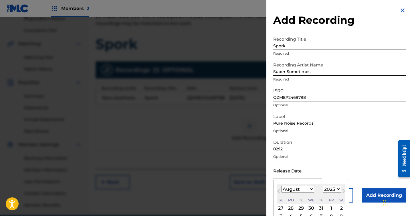
click at [302, 178] on input "text" at bounding box center [297, 170] width 49 height 16
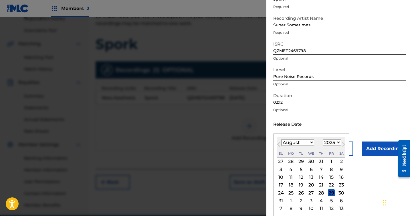
scroll to position [46, 0]
click at [300, 176] on div "12" at bounding box center [301, 177] width 7 height 7
type input "[DATE]"
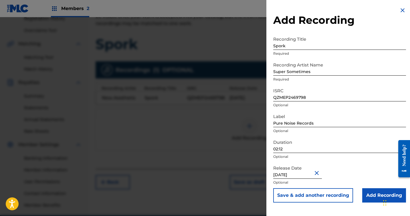
scroll to position [139, 0]
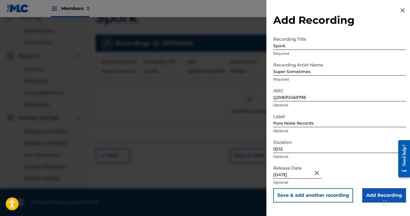
click at [371, 193] on input "Add Recording" at bounding box center [384, 195] width 44 height 14
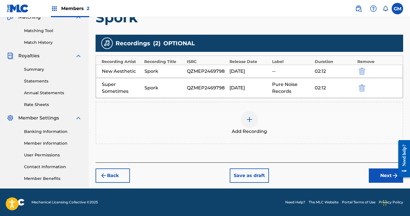
click at [381, 177] on button "Next" at bounding box center [386, 175] width 34 height 14
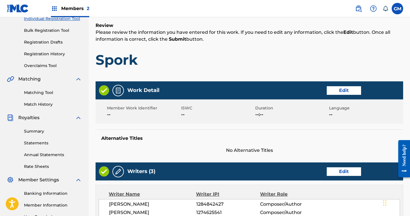
scroll to position [84, 0]
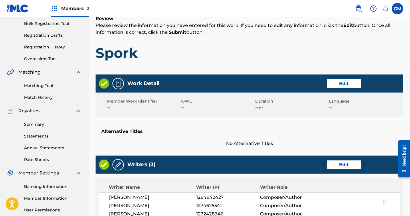
click at [343, 84] on button "Edit" at bounding box center [344, 83] width 34 height 9
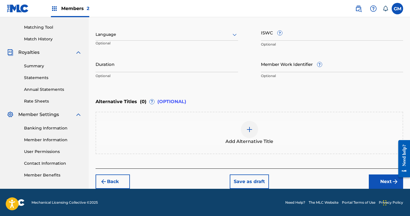
scroll to position [143, 0]
click at [168, 101] on span "(OPTIONAL)" at bounding box center [171, 101] width 29 height 7
click at [115, 177] on button "Back" at bounding box center [113, 181] width 34 height 14
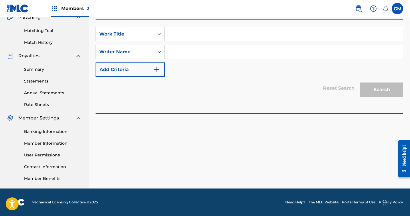
scroll to position [0, 0]
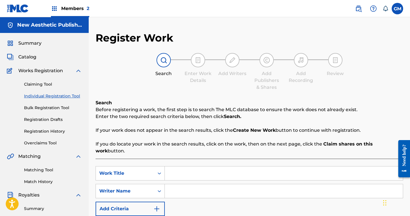
click at [189, 166] on input "Search Form" at bounding box center [284, 173] width 238 height 14
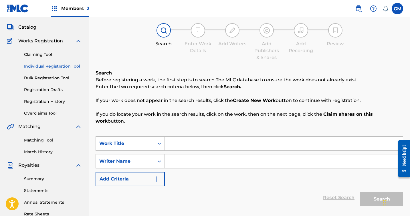
scroll to position [29, 0]
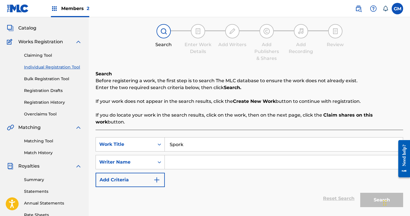
type input "Spork"
click at [226, 171] on div "SearchWithCriteriafb15d07c-a879-480b-9013-bc09e68d99ef Work Title Spork SearchW…" at bounding box center [250, 162] width 308 height 50
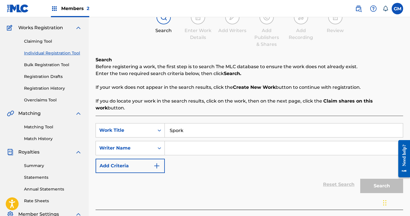
scroll to position [42, 0]
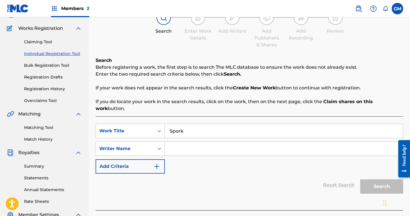
click at [218, 142] on input "Search Form" at bounding box center [284, 149] width 238 height 14
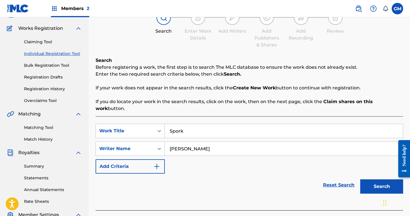
type input "[PERSON_NAME]"
click at [377, 179] on button "Search" at bounding box center [381, 186] width 43 height 14
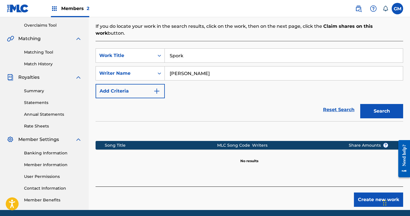
click at [368, 192] on button "Create new work" at bounding box center [378, 199] width 49 height 14
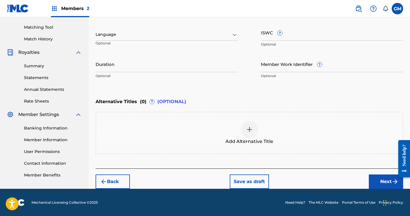
scroll to position [143, 0]
click at [385, 182] on button "Next" at bounding box center [386, 181] width 34 height 14
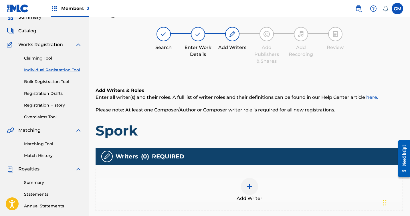
scroll to position [26, 0]
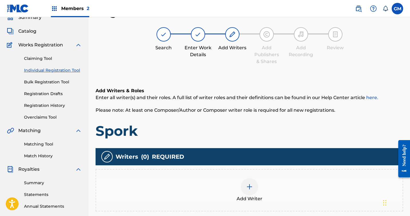
click at [246, 187] on div at bounding box center [249, 186] width 17 height 17
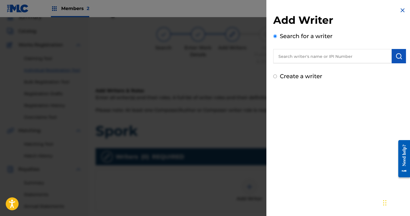
click at [293, 63] on div "Add Writer Search for a writer Create a writer" at bounding box center [339, 47] width 133 height 67
click at [292, 59] on input "text" at bounding box center [332, 56] width 118 height 14
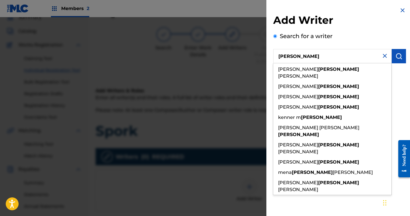
click at [318, 60] on input "[PERSON_NAME]" at bounding box center [332, 56] width 118 height 14
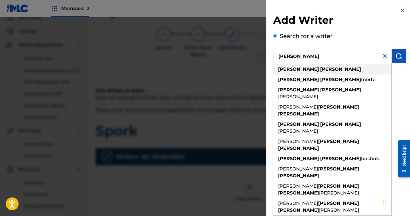
click at [333, 68] on div "[PERSON_NAME]" at bounding box center [332, 69] width 118 height 10
type input "[PERSON_NAME]"
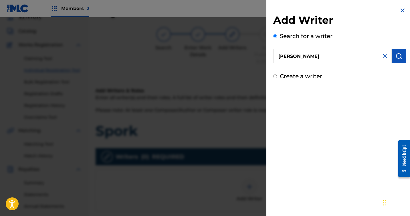
click at [402, 60] on button "submit" at bounding box center [399, 56] width 14 height 14
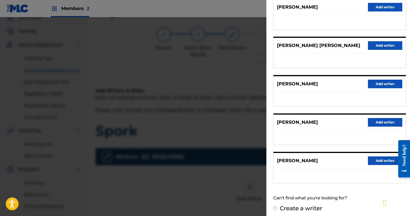
scroll to position [0, 0]
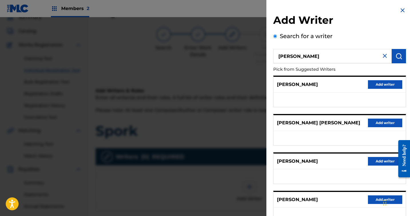
click at [318, 54] on input "[PERSON_NAME]" at bounding box center [332, 56] width 118 height 14
paste input "1284842427"
type input "1284842427"
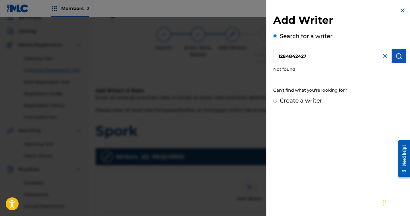
click at [280, 96] on div "Create a writer" at bounding box center [339, 100] width 133 height 9
click at [278, 99] on div "Create a writer" at bounding box center [339, 100] width 133 height 9
click at [276, 100] on input "Create a writer" at bounding box center [275, 101] width 4 height 4
radio input "false"
radio input "true"
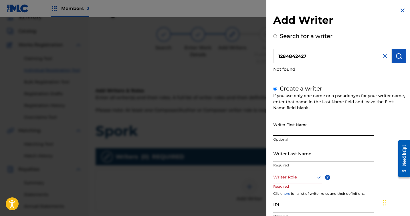
click at [302, 131] on input "Writer First Name" at bounding box center [323, 127] width 101 height 16
type input "[PERSON_NAME]"
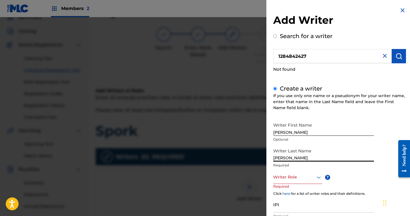
type input "[PERSON_NAME]"
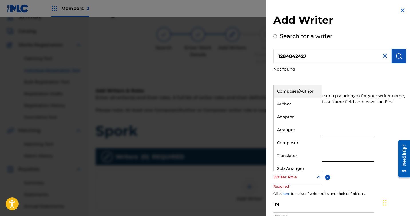
click at [307, 176] on div at bounding box center [297, 176] width 49 height 7
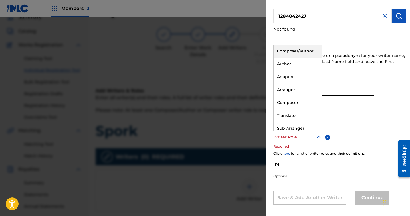
scroll to position [39, 0]
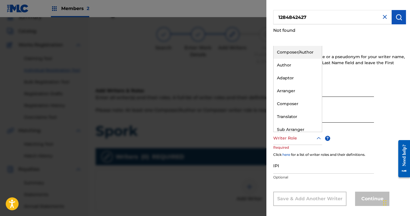
click at [303, 48] on div "Composer/Author" at bounding box center [298, 52] width 48 height 13
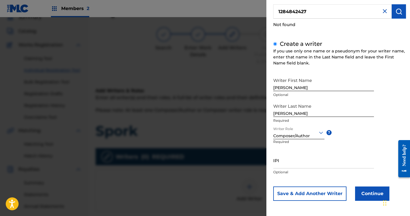
scroll to position [44, 0]
click at [310, 170] on p "Optional" at bounding box center [323, 172] width 101 height 5
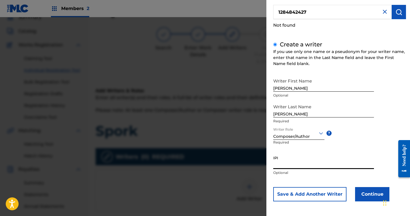
click at [304, 163] on input "IPI" at bounding box center [323, 161] width 101 height 16
paste input "1284842427"
type input "1284842427"
click at [317, 192] on button "Save & Add Another Writer" at bounding box center [309, 194] width 73 height 14
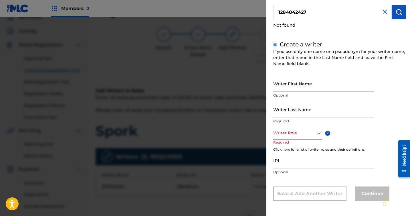
scroll to position [0, 0]
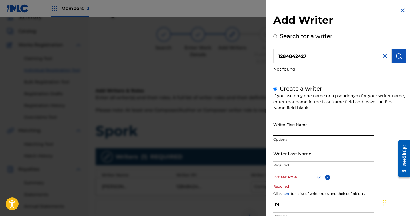
click at [303, 127] on input "Writer First Name" at bounding box center [323, 127] width 101 height 16
type input "[PERSON_NAME]"
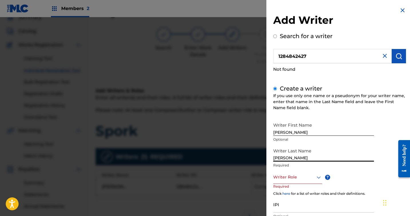
type input "[PERSON_NAME]"
click at [287, 180] on div at bounding box center [297, 176] width 49 height 7
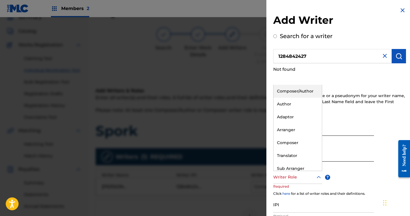
click at [290, 93] on div "Composer/Author" at bounding box center [298, 91] width 48 height 13
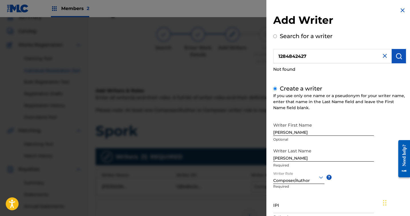
scroll to position [45, 0]
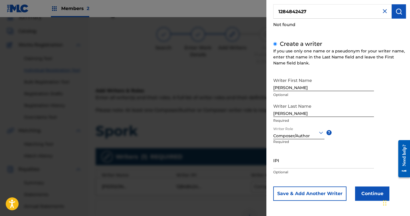
click at [306, 162] on input "IPI" at bounding box center [323, 160] width 101 height 16
paste input "1274625541"
type input "1274625541"
click at [327, 192] on button "Save & Add Another Writer" at bounding box center [309, 193] width 73 height 14
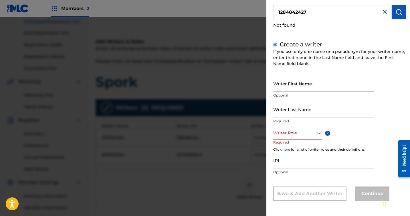
scroll to position [74, 0]
click at [383, 13] on img at bounding box center [384, 11] width 7 height 7
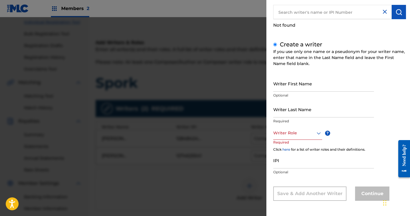
scroll to position [32, 0]
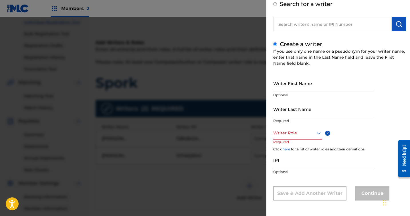
click at [245, 171] on div at bounding box center [205, 125] width 410 height 216
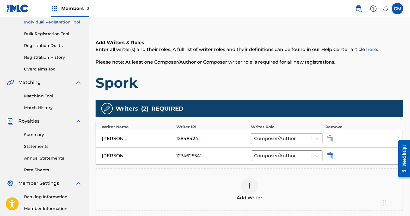
click at [248, 183] on img at bounding box center [249, 185] width 7 height 7
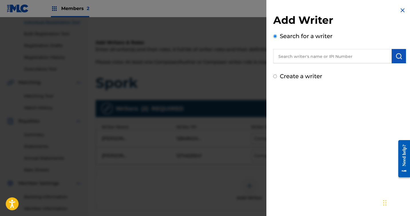
click at [272, 77] on div "Add Writer Search for a writer Create a writer" at bounding box center [339, 43] width 147 height 87
click at [277, 77] on div "Create a writer" at bounding box center [339, 76] width 133 height 9
click at [276, 77] on input "Create a writer" at bounding box center [275, 76] width 4 height 4
radio input "false"
radio input "true"
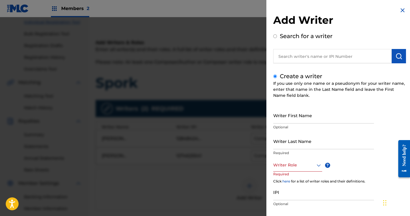
click at [312, 118] on input "Writer First Name" at bounding box center [323, 115] width 101 height 16
type input "[PERSON_NAME]"
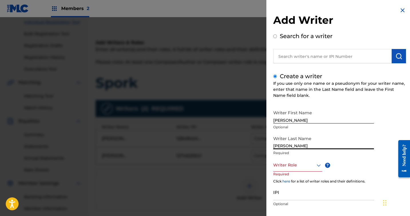
type input "[PERSON_NAME]"
click at [308, 165] on div "Writer Role" at bounding box center [297, 165] width 49 height 13
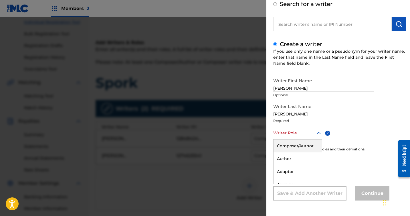
click at [305, 147] on div "Composer/Author" at bounding box center [298, 145] width 48 height 13
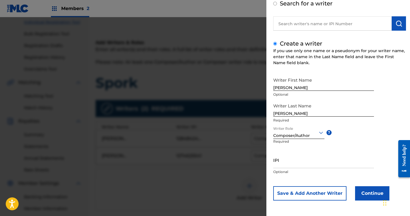
scroll to position [32, 0]
click at [289, 157] on input "IPI" at bounding box center [323, 160] width 101 height 16
paste input "1272428946"
type input "1272428946"
click at [367, 193] on button "Continue" at bounding box center [372, 193] width 34 height 14
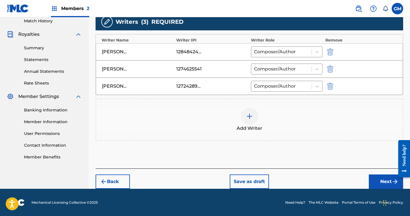
click at [380, 183] on button "Next" at bounding box center [386, 181] width 34 height 14
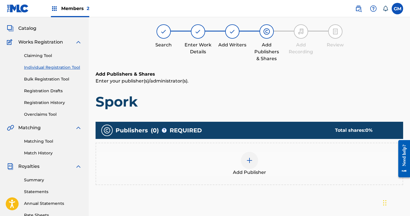
scroll to position [26, 0]
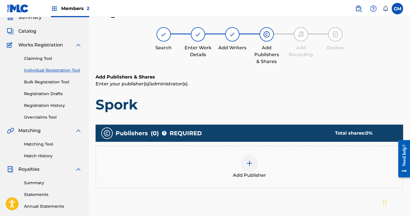
click at [251, 159] on div at bounding box center [249, 163] width 17 height 17
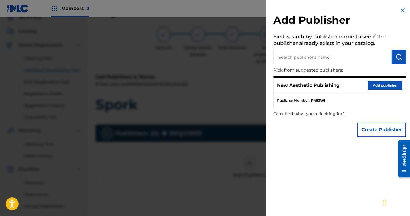
click at [368, 128] on button "Create Publisher" at bounding box center [381, 129] width 49 height 14
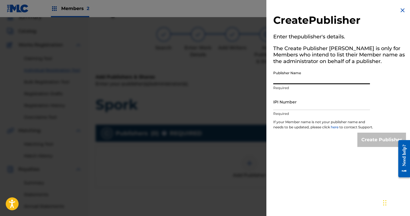
click at [295, 76] on input "Publisher Name" at bounding box center [321, 76] width 97 height 16
type input "Super Sometimes"
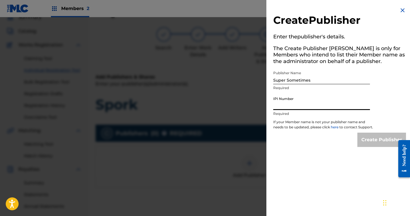
paste input "1308929139"
type input "1308929139"
click at [375, 145] on input "Create Publisher" at bounding box center [381, 139] width 49 height 14
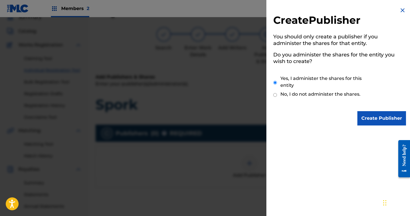
click at [373, 120] on input "Create Publisher" at bounding box center [381, 118] width 49 height 14
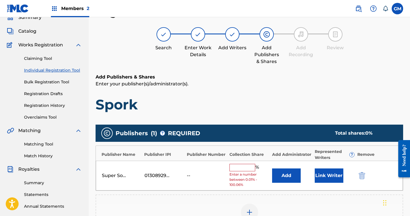
scroll to position [58, 0]
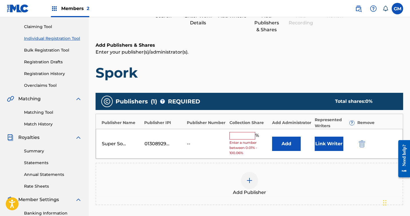
click at [240, 138] on input "text" at bounding box center [242, 135] width 26 height 7
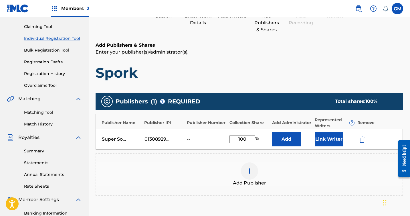
type input "100"
click at [291, 72] on h1 "Spork" at bounding box center [250, 72] width 308 height 17
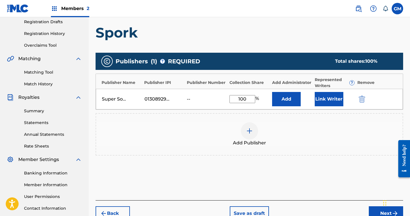
scroll to position [88, 0]
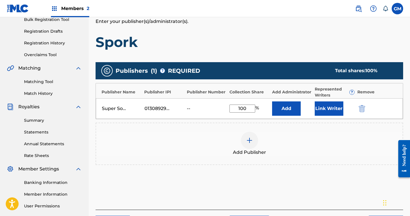
click at [330, 106] on button "Link Writer" at bounding box center [329, 108] width 29 height 14
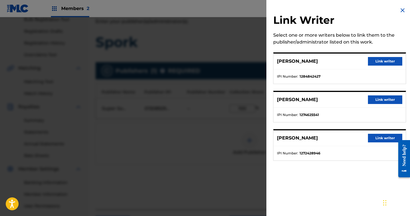
click at [377, 59] on button "Link writer" at bounding box center [385, 61] width 34 height 9
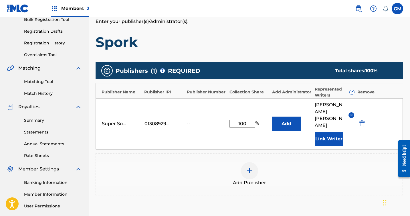
click at [330, 132] on button "Link Writer" at bounding box center [329, 139] width 29 height 14
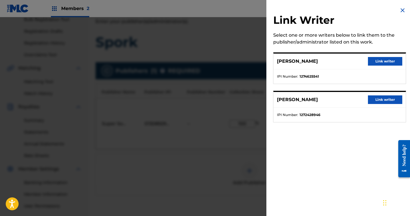
click at [383, 100] on button "Link writer" at bounding box center [385, 99] width 34 height 9
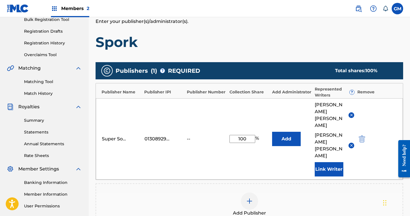
click at [337, 162] on button "Link Writer" at bounding box center [329, 169] width 29 height 14
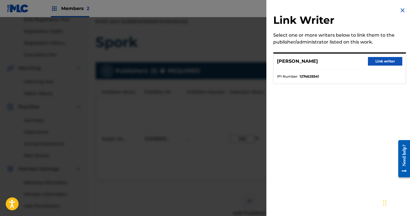
click at [378, 62] on button "Link writer" at bounding box center [385, 61] width 34 height 9
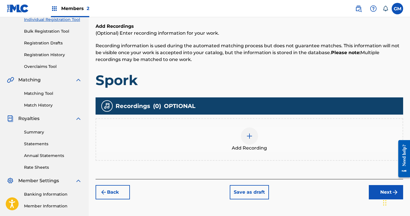
scroll to position [84, 0]
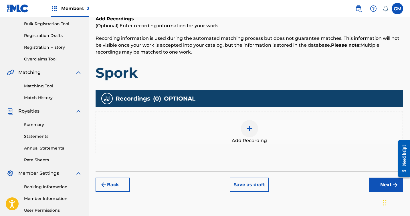
click at [246, 127] on img at bounding box center [249, 128] width 7 height 7
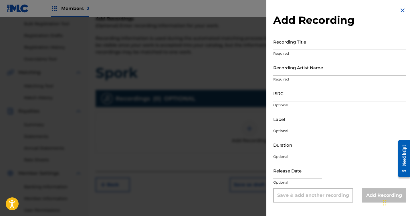
click at [286, 46] on input "Recording Title" at bounding box center [339, 41] width 133 height 16
type input "Spork"
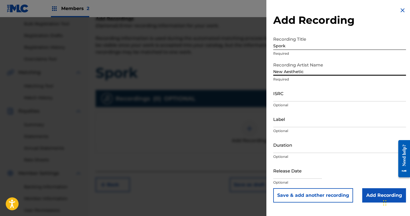
type input "New Aesthetic"
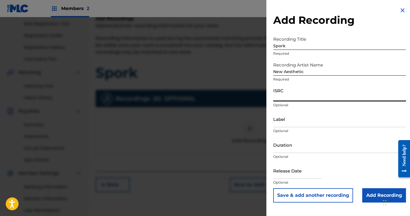
paste input "QZMEP2469798"
type input "QZMEP2469798"
click at [291, 121] on input "Label" at bounding box center [339, 119] width 133 height 16
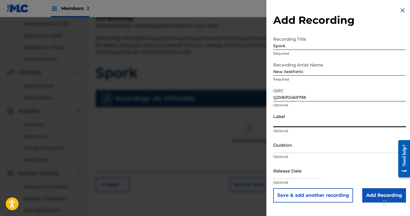
click at [293, 146] on input "Duration" at bounding box center [339, 144] width 133 height 16
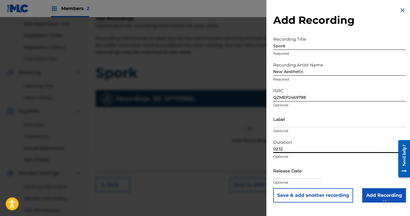
type input "02:12"
click at [293, 173] on input "text" at bounding box center [297, 170] width 49 height 16
select select "7"
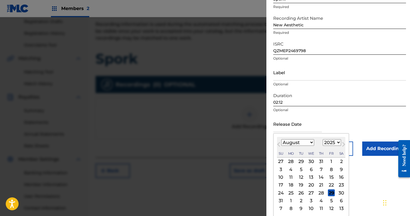
scroll to position [105, 0]
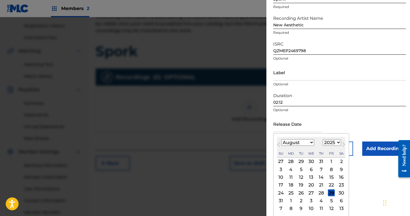
click at [331, 143] on select "1899 1900 1901 1902 1903 1904 1905 1906 1907 1908 1909 1910 1911 1912 1913 1914…" at bounding box center [332, 142] width 18 height 7
select select "2024"
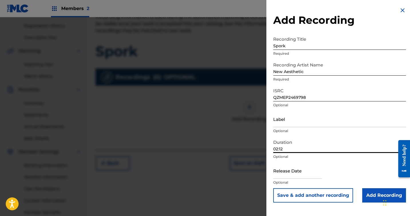
scroll to position [0, 0]
click at [311, 140] on form "Recording Title Spork Required Recording Artist Name New Aesthetic Required ISR…" at bounding box center [339, 117] width 133 height 169
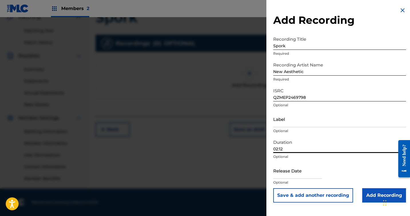
click at [306, 169] on input "text" at bounding box center [297, 170] width 49 height 16
select select "7"
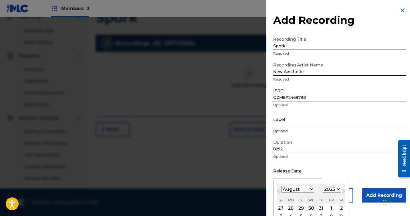
click at [338, 188] on select "1899 1900 1901 1902 1903 1904 1905 1906 1907 1908 1909 1910 1911 1912 1913 1914…" at bounding box center [332, 189] width 18 height 7
select select "2024"
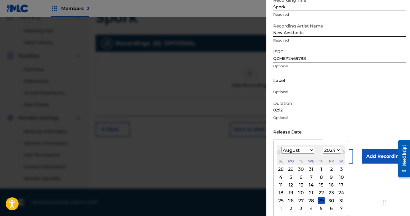
click at [309, 152] on select "January February March April May June July August September October November De…" at bounding box center [297, 150] width 33 height 7
select select "5"
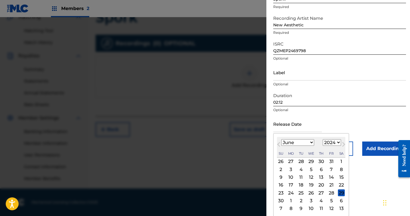
click at [311, 186] on div "19" at bounding box center [311, 184] width 7 height 7
type input "[DATE]"
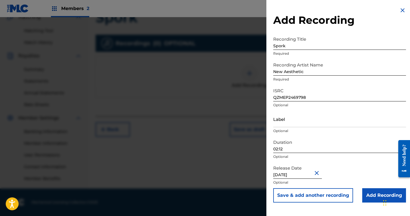
click at [371, 193] on input "Add Recording" at bounding box center [384, 195] width 44 height 14
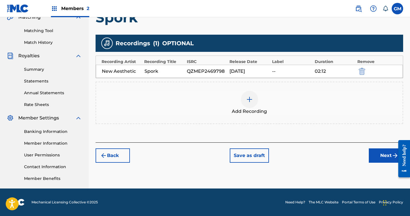
click at [208, 74] on div "QZMEP2469798" at bounding box center [207, 71] width 40 height 7
click at [208, 73] on div "QZMEP2469798" at bounding box center [207, 71] width 40 height 7
copy div "QZMEP2469798"
click at [246, 99] on img at bounding box center [249, 99] width 7 height 7
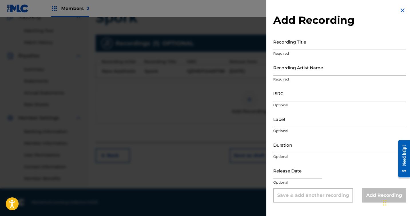
click at [292, 43] on input "Recording Title" at bounding box center [339, 41] width 133 height 16
type input "Spork"
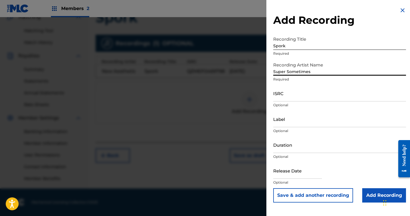
type input "Super Sometimes"
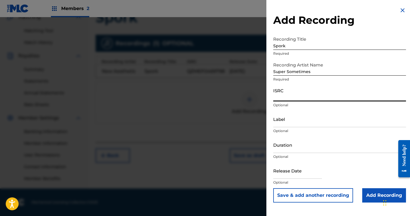
paste input "QZMEP2469798"
type input "QZMEP2469798"
click at [303, 122] on input "Label" at bounding box center [339, 119] width 133 height 16
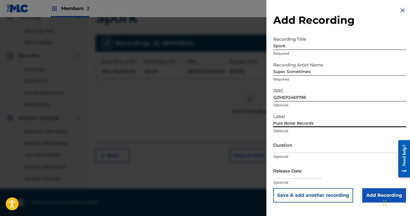
type input "Pure Noise Records"
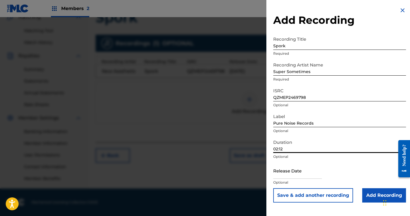
type input "02:12"
select select "7"
select select "2025"
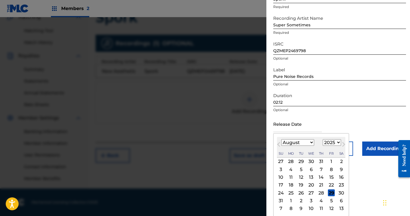
scroll to position [138, 0]
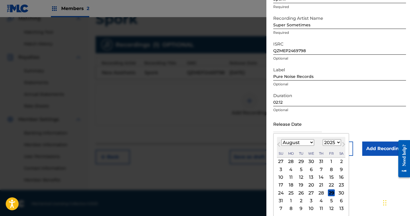
click at [299, 175] on div "12" at bounding box center [301, 177] width 7 height 7
type input "[DATE]"
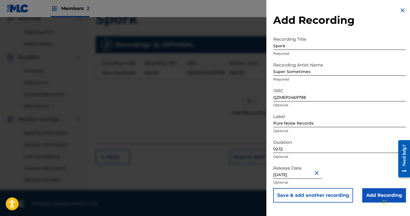
scroll to position [139, 0]
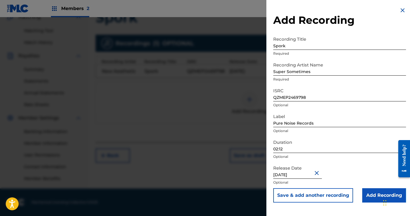
drag, startPoint x: 373, startPoint y: 195, endPoint x: 333, endPoint y: 100, distance: 103.1
click at [373, 195] on input "Add Recording" at bounding box center [384, 195] width 44 height 14
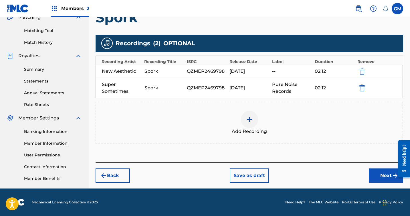
click at [383, 177] on button "Next" at bounding box center [386, 175] width 34 height 14
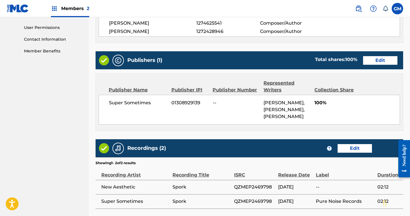
scroll to position [315, 0]
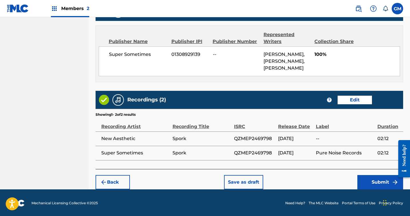
click at [371, 181] on button "Submit" at bounding box center [380, 182] width 46 height 14
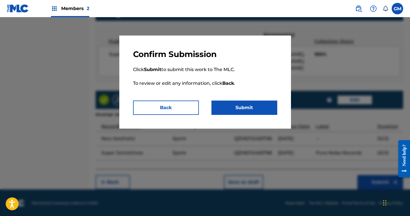
click at [249, 111] on button "Submit" at bounding box center [244, 107] width 66 height 14
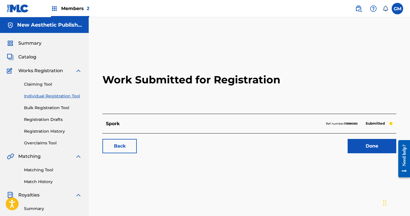
click at [363, 144] on link "Done" at bounding box center [372, 146] width 49 height 14
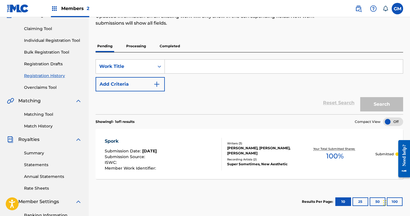
scroll to position [55, 0]
click at [38, 116] on link "Matching Tool" at bounding box center [53, 115] width 58 height 6
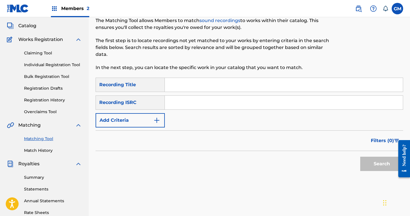
scroll to position [35, 0]
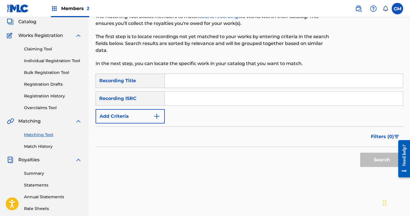
click at [191, 82] on input "Search Form" at bounding box center [284, 81] width 238 height 14
type input "SPORK"
paste input "QZMEP2469798"
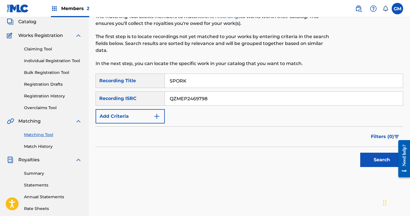
type input "QZMEP2469798"
click at [371, 159] on button "Search" at bounding box center [381, 160] width 43 height 14
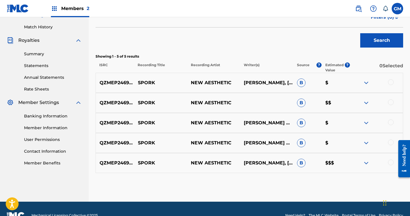
scroll to position [157, 0]
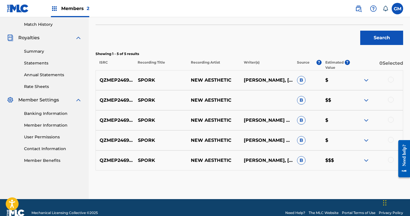
click at [390, 76] on div "QZMEP2469798 SPORK NEW AESTHETIC [PERSON_NAME], [PERSON_NAME], [PERSON_NAME], […" at bounding box center [250, 80] width 308 height 20
click at [390, 80] on div at bounding box center [391, 80] width 6 height 6
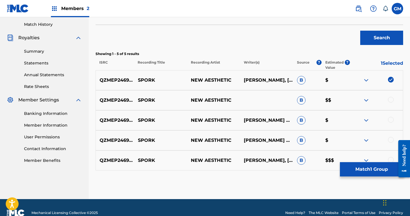
click at [391, 96] on div "QZMEP2469798 SPORK NEW AESTHETIC B $$" at bounding box center [250, 100] width 308 height 20
click at [391, 104] on div "QZMEP2469798 SPORK NEW AESTHETIC B $$" at bounding box center [250, 100] width 308 height 20
click at [391, 100] on div at bounding box center [391, 100] width 6 height 6
click at [391, 119] on div at bounding box center [391, 120] width 6 height 6
click at [391, 134] on div "QZMEP2469798 SPORK NEW AESTHETIC [PERSON_NAME] GUZMANMATTHEW [PERSON_NAME] B $" at bounding box center [250, 140] width 308 height 20
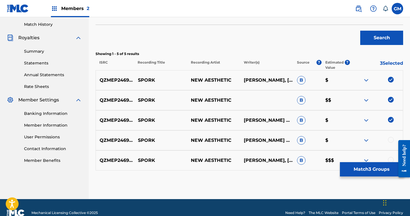
scroll to position [165, 0]
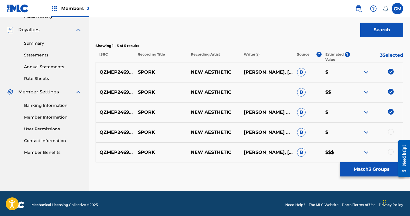
click at [391, 134] on div at bounding box center [391, 132] width 6 height 6
click at [392, 155] on div at bounding box center [376, 152] width 53 height 7
click at [392, 152] on div at bounding box center [391, 152] width 6 height 6
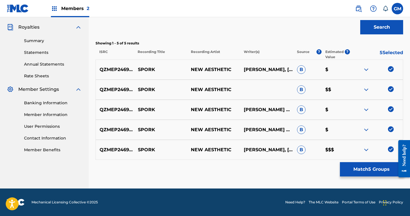
click at [366, 170] on button "Match 5 Groups" at bounding box center [371, 169] width 63 height 14
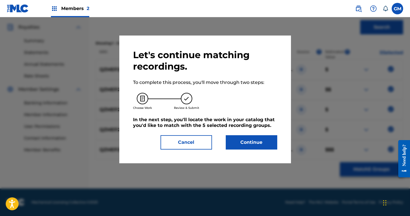
click at [252, 143] on button "Continue" at bounding box center [252, 142] width 52 height 14
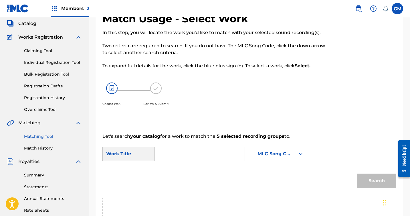
scroll to position [27, 0]
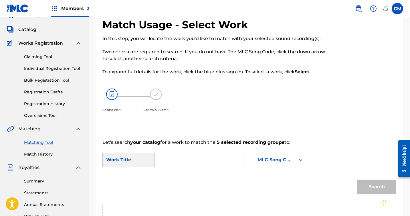
click at [189, 158] on input "Search Form" at bounding box center [200, 160] width 80 height 14
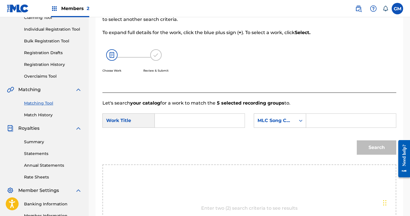
scroll to position [17, 0]
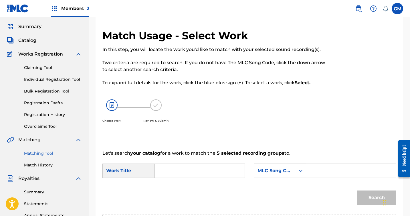
click at [199, 126] on div "Choose Work Review & Submit" at bounding box center [215, 113] width 226 height 43
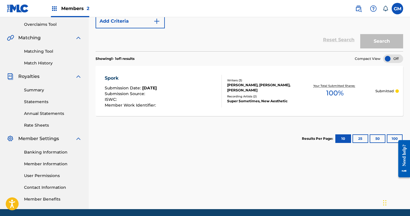
scroll to position [120, 0]
